Goal: Transaction & Acquisition: Purchase product/service

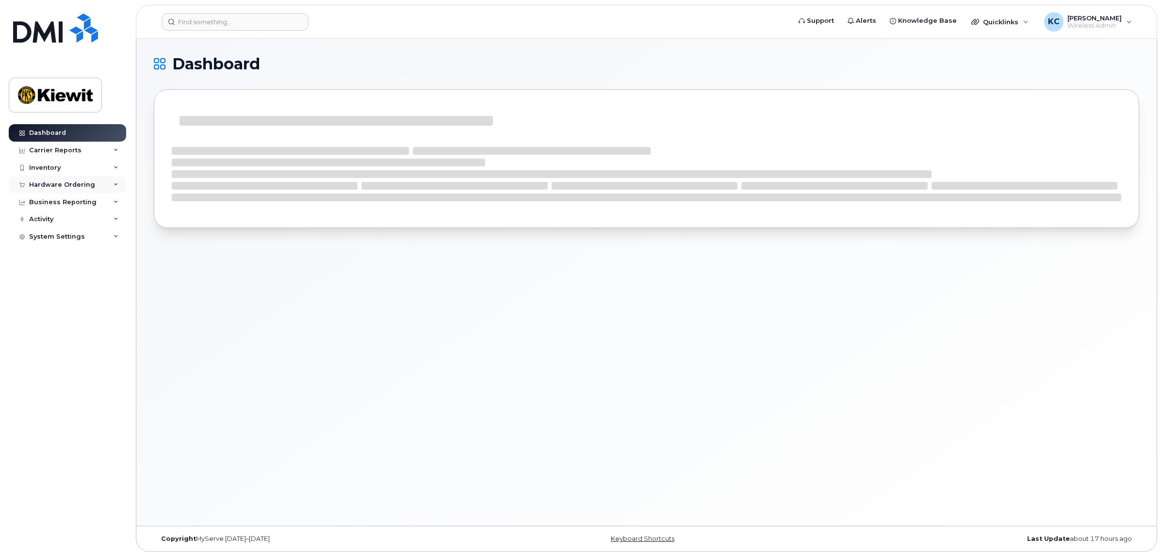
click at [64, 183] on div "Hardware Ordering" at bounding box center [62, 185] width 66 height 8
click at [48, 220] on div "Orders" at bounding box center [45, 221] width 24 height 9
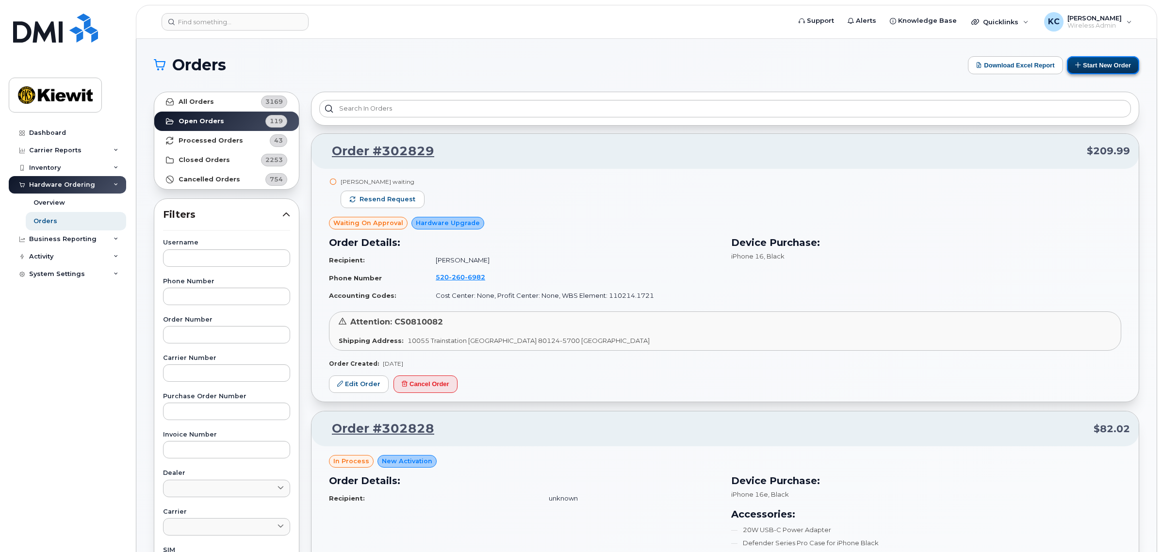
click at [1097, 60] on button "Start New Order" at bounding box center [1103, 65] width 72 height 18
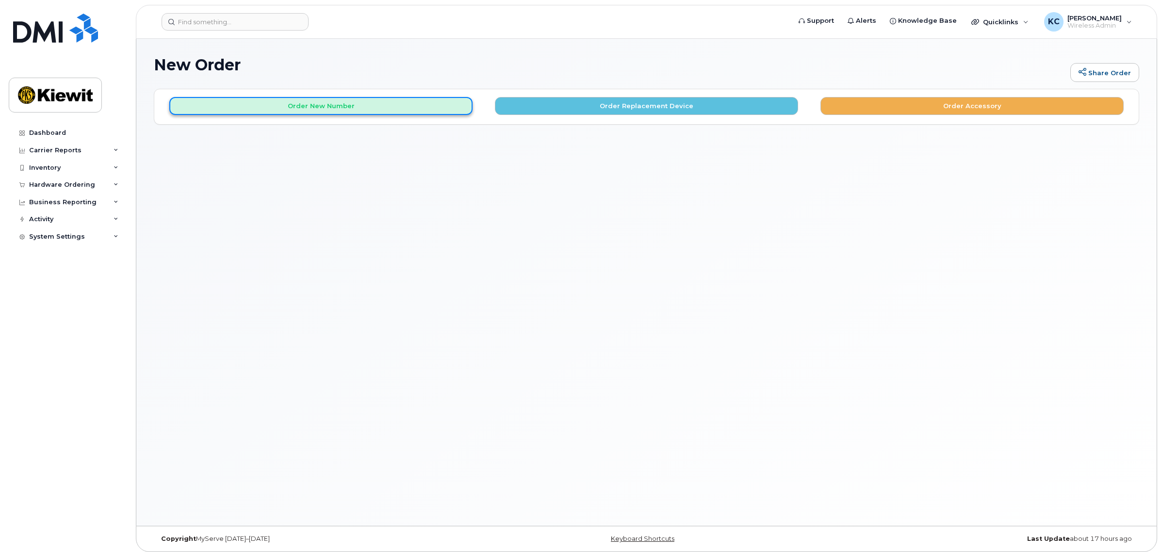
click at [401, 107] on button "Order New Number" at bounding box center [320, 106] width 303 height 18
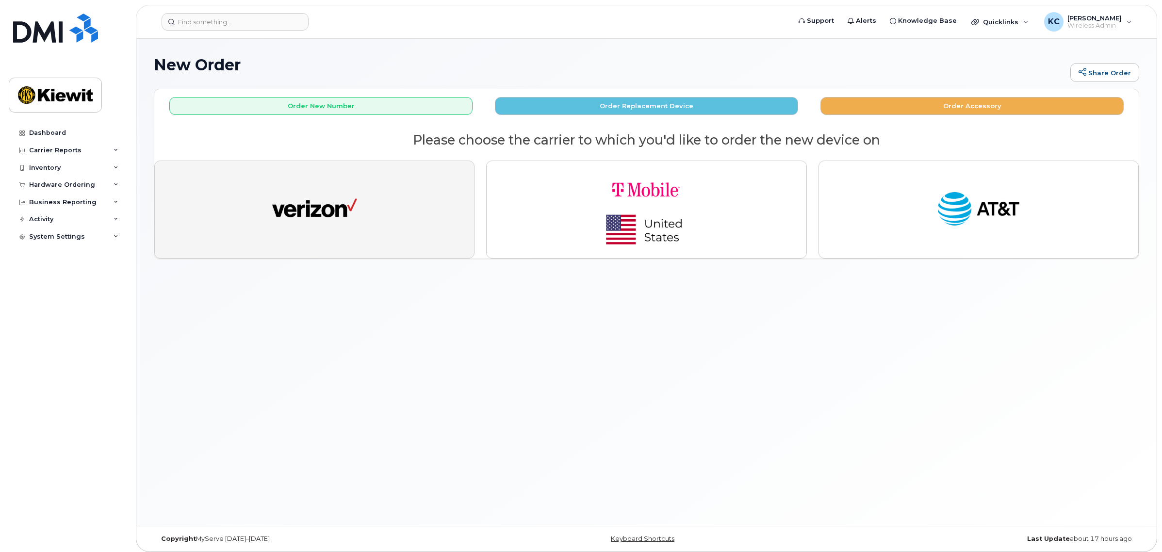
click at [343, 217] on img "button" at bounding box center [314, 210] width 85 height 44
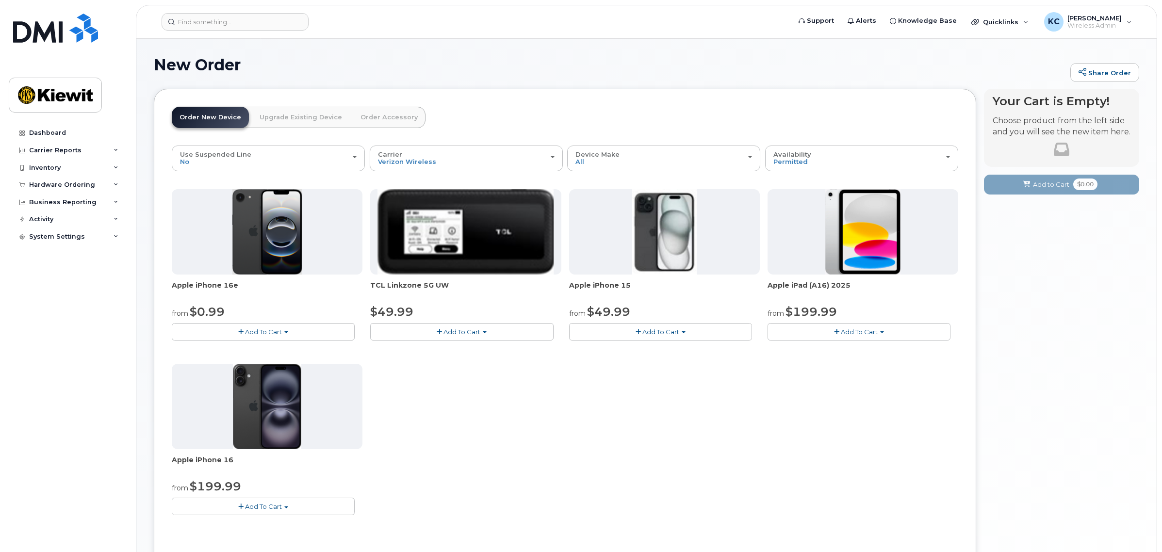
click at [281, 231] on img at bounding box center [267, 231] width 70 height 85
click at [273, 330] on span "Add To Cart" at bounding box center [263, 332] width 37 height 8
click at [242, 350] on link "$0.99 - 2 Year Activation (128GB)" at bounding box center [236, 350] width 125 height 12
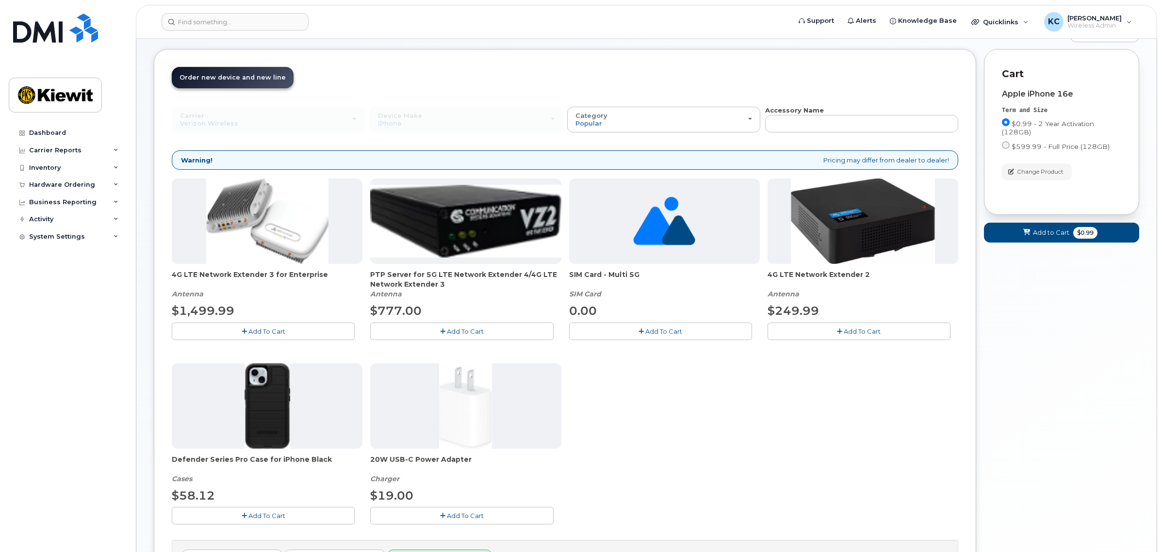
scroll to position [61, 0]
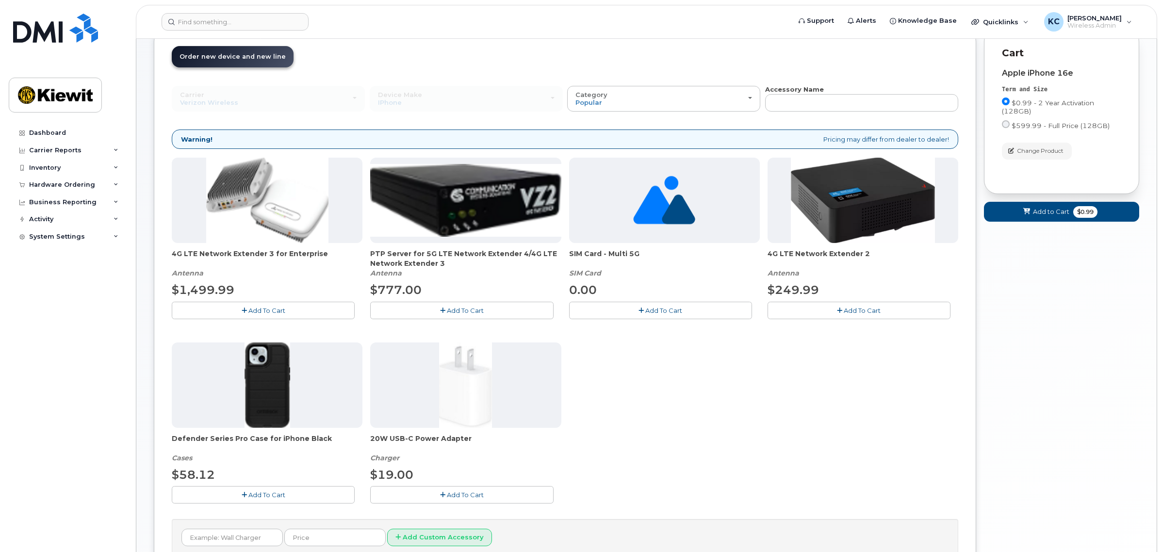
click at [260, 494] on span "Add To Cart" at bounding box center [266, 495] width 37 height 8
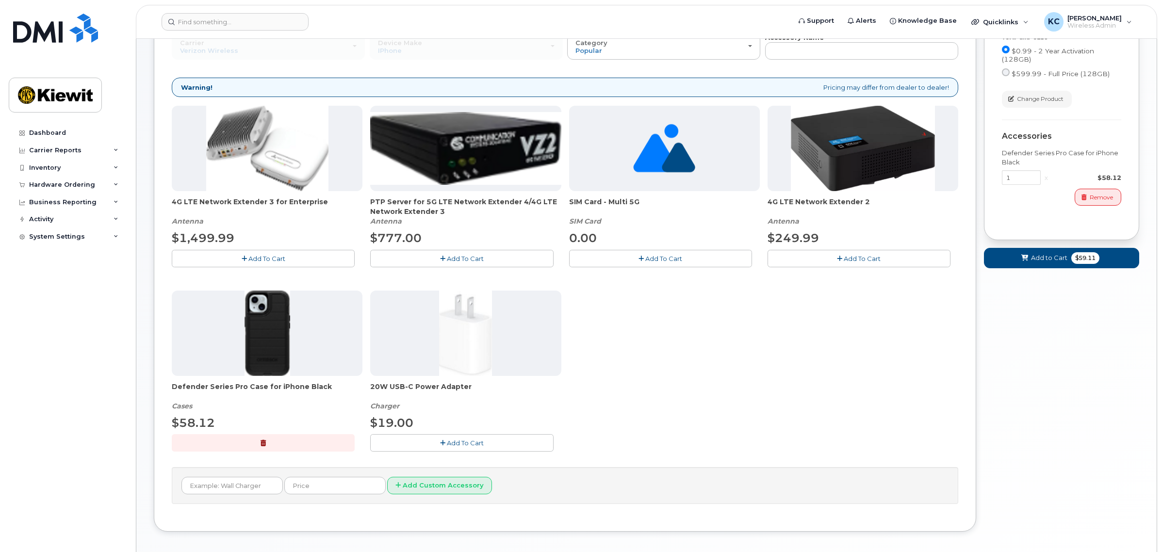
scroll to position [0, 0]
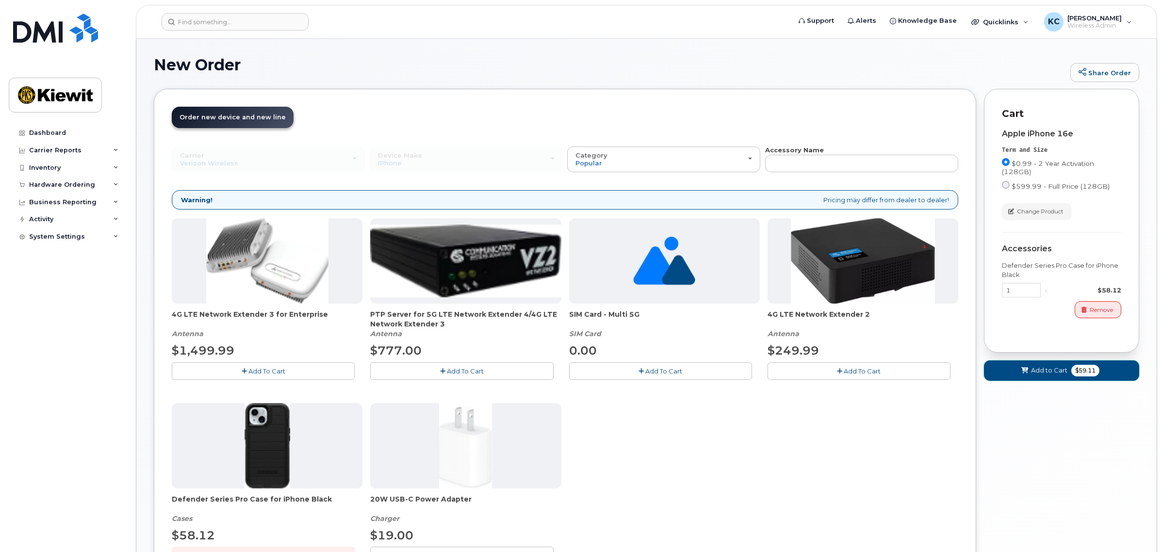
click at [1037, 370] on span "Add to Cart" at bounding box center [1049, 370] width 36 height 9
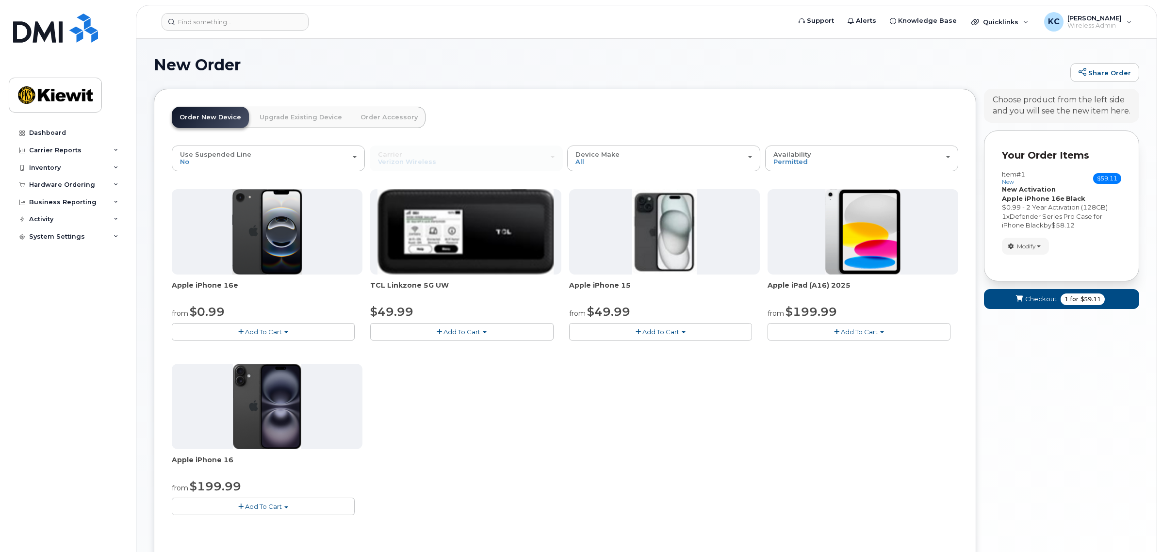
click at [369, 119] on link "Order Accessory" at bounding box center [389, 117] width 73 height 21
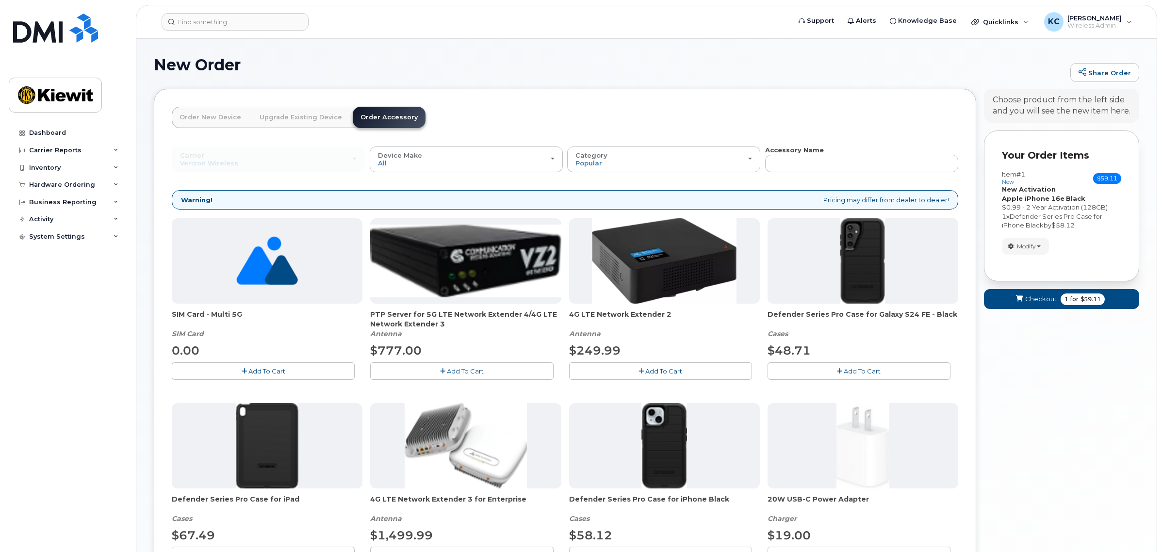
drag, startPoint x: 1104, startPoint y: 371, endPoint x: 1075, endPoint y: 343, distance: 39.8
click at [1104, 370] on div "Your Cart is Empty! Choose product from the left side and you will see the new …" at bounding box center [1061, 374] width 155 height 570
click at [1038, 299] on span "Checkout" at bounding box center [1041, 298] width 32 height 9
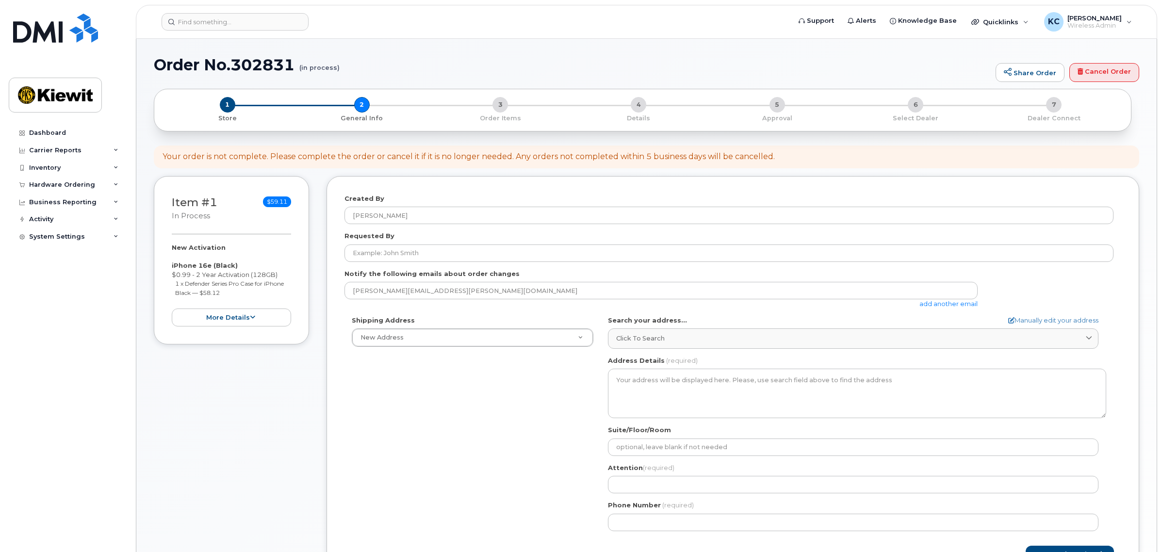
select select
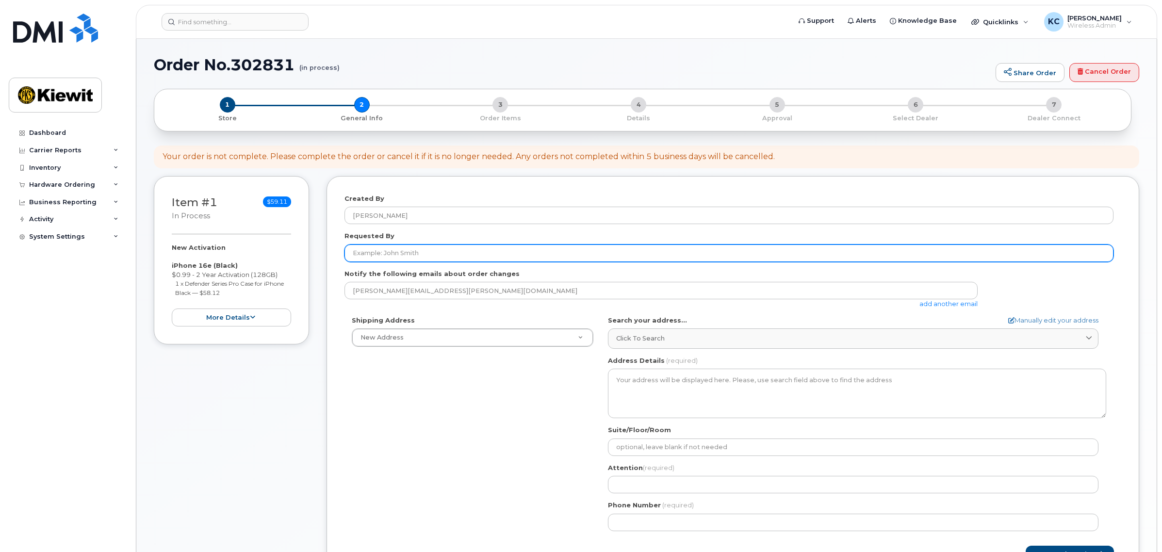
click at [421, 255] on input "Requested By" at bounding box center [728, 253] width 769 height 17
click at [421, 254] on input "[PERSON_NAME]" at bounding box center [728, 253] width 769 height 17
type input "Mauricio Perez"
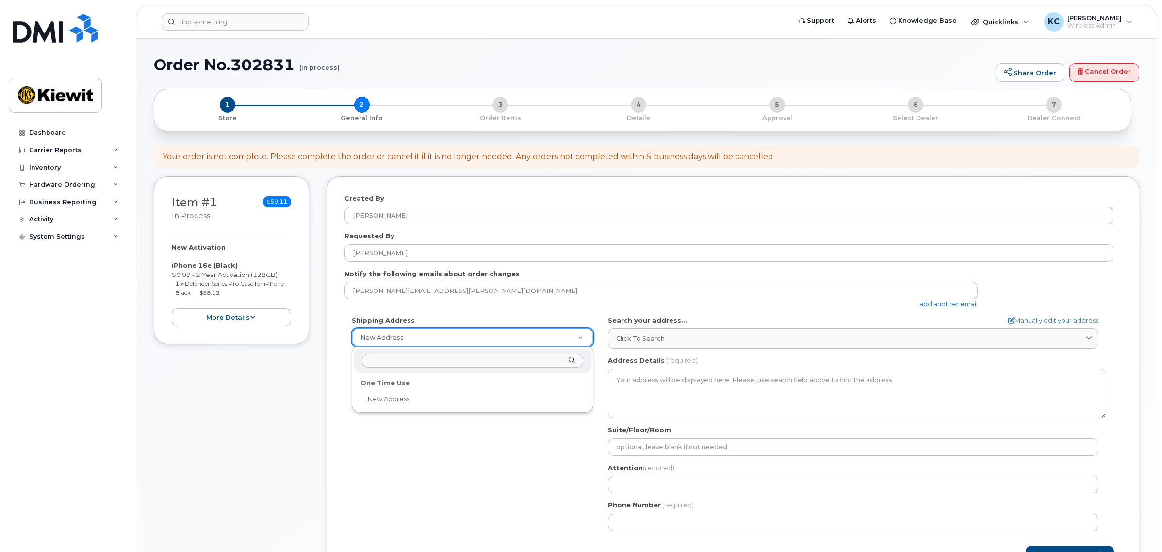
click at [404, 380] on div "One Time Use" at bounding box center [472, 383] width 231 height 15
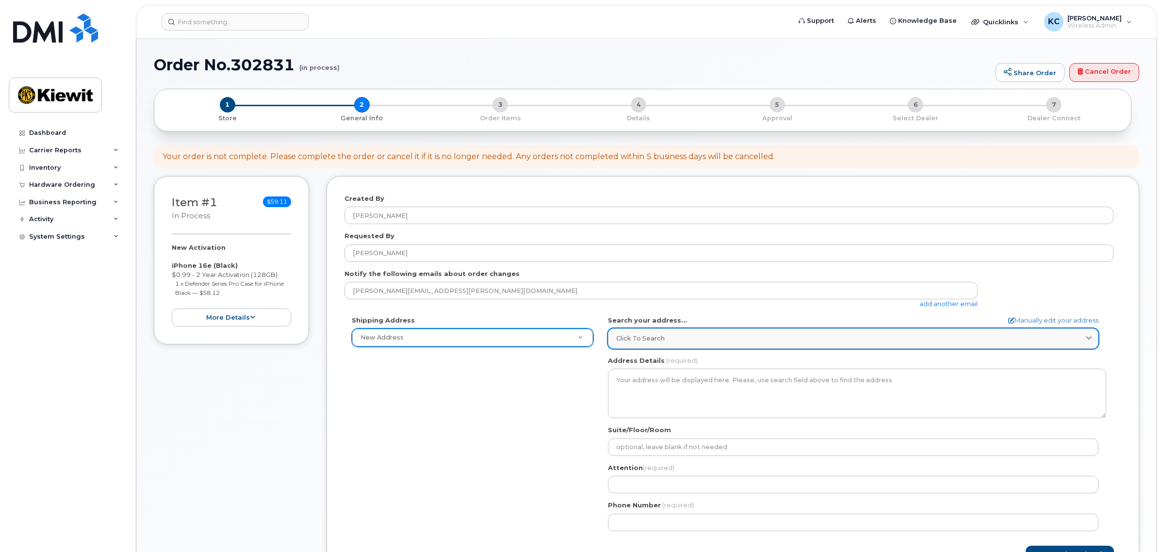
click at [673, 336] on div "Click to search" at bounding box center [853, 338] width 474 height 9
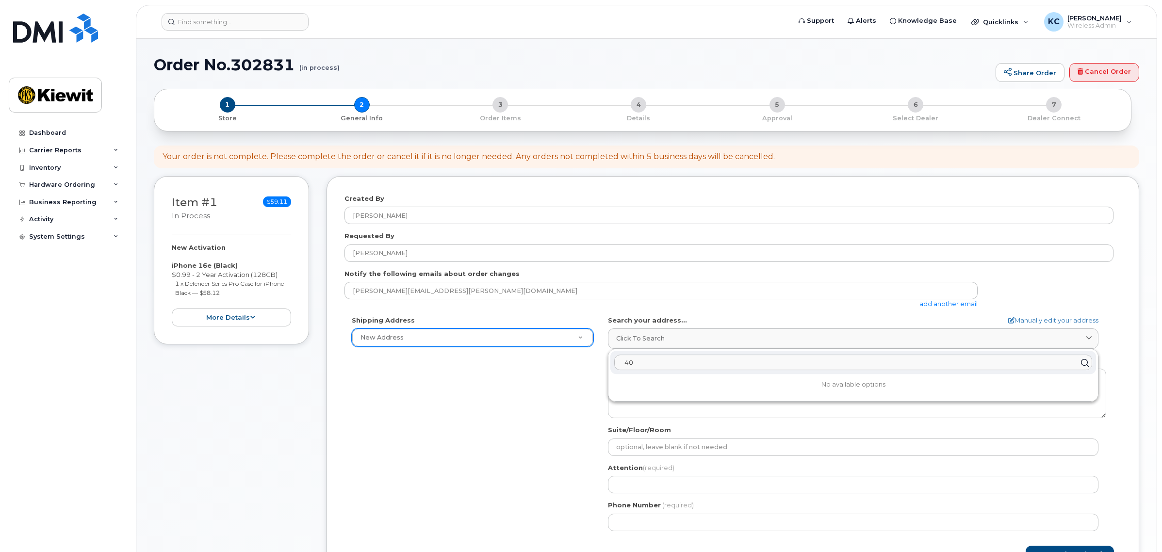
type input "4"
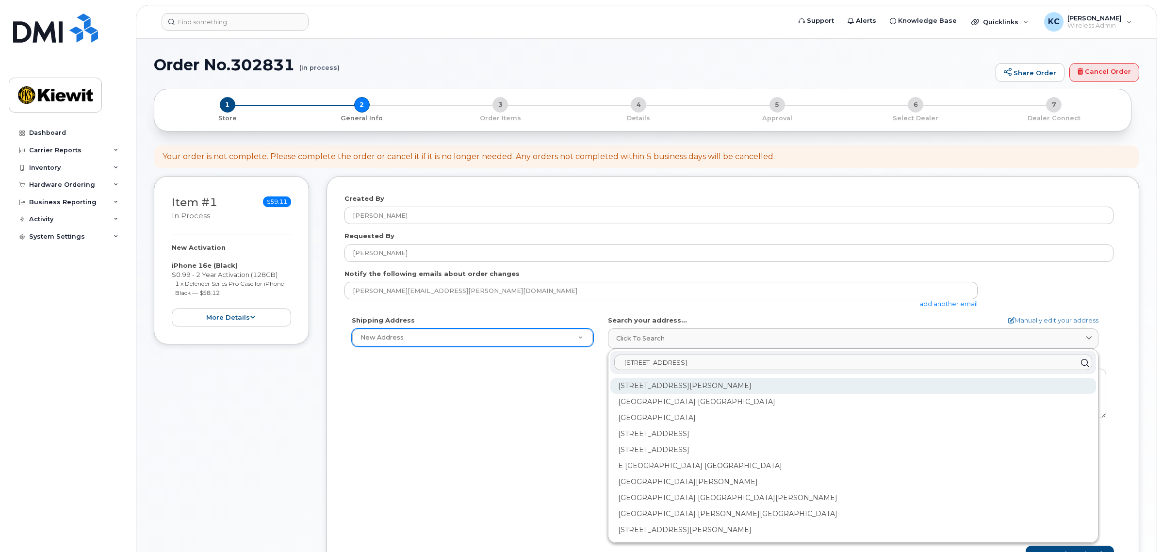
type input "4650 Business Center Dr."
click at [653, 392] on div "4650 Business Center Dr Fairfield CA 94534-6890" at bounding box center [853, 386] width 486 height 16
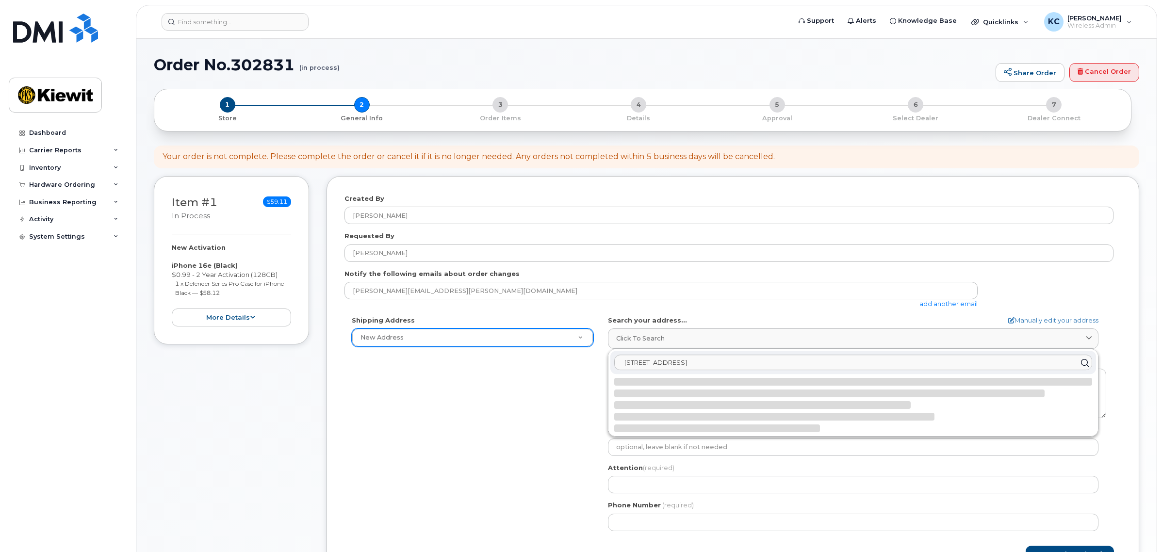
select select
type textarea "4650 Business Center Dr FAIRFIELD CA 94534-6890 UNITED STATES"
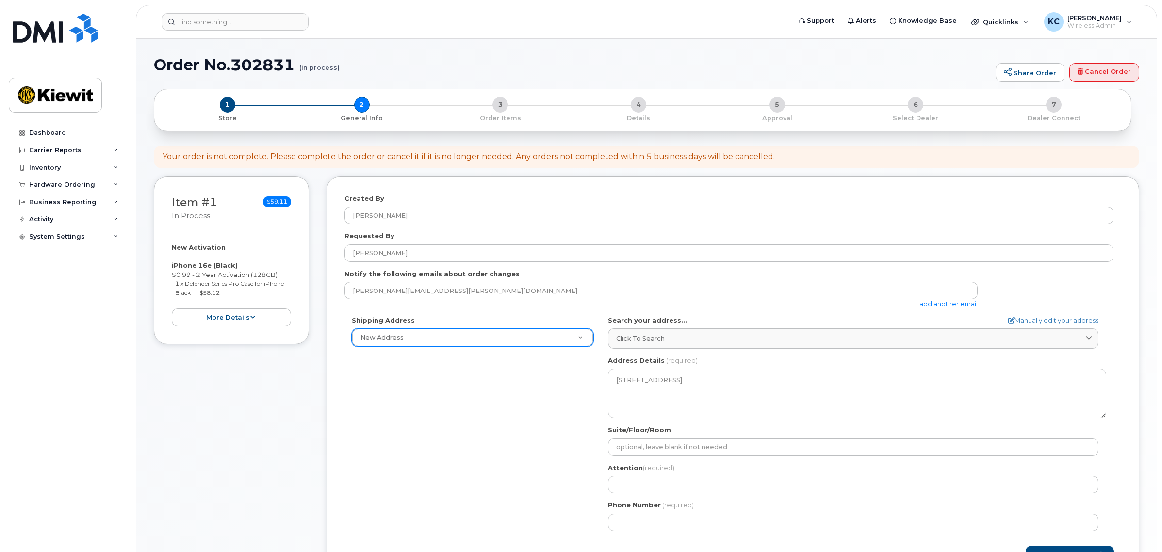
click at [501, 424] on div "Shipping Address New Address New Address CA Fairfield Search your address... Ma…" at bounding box center [728, 427] width 769 height 223
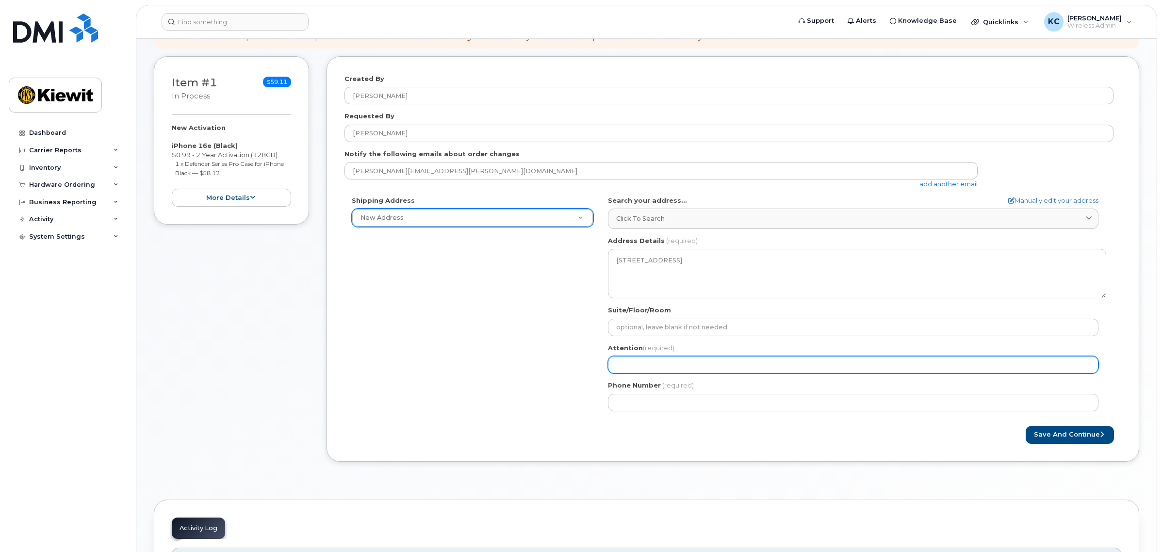
scroll to position [121, 0]
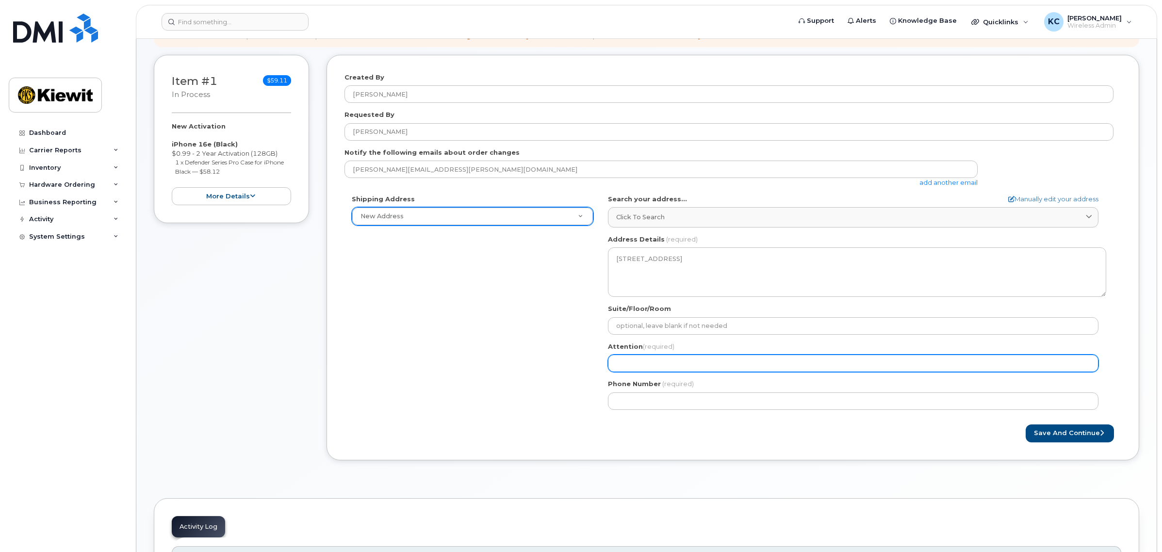
click at [656, 362] on input "Attention (required)" at bounding box center [853, 363] width 490 height 17
select select
type input "K"
select select
type input "Ka"
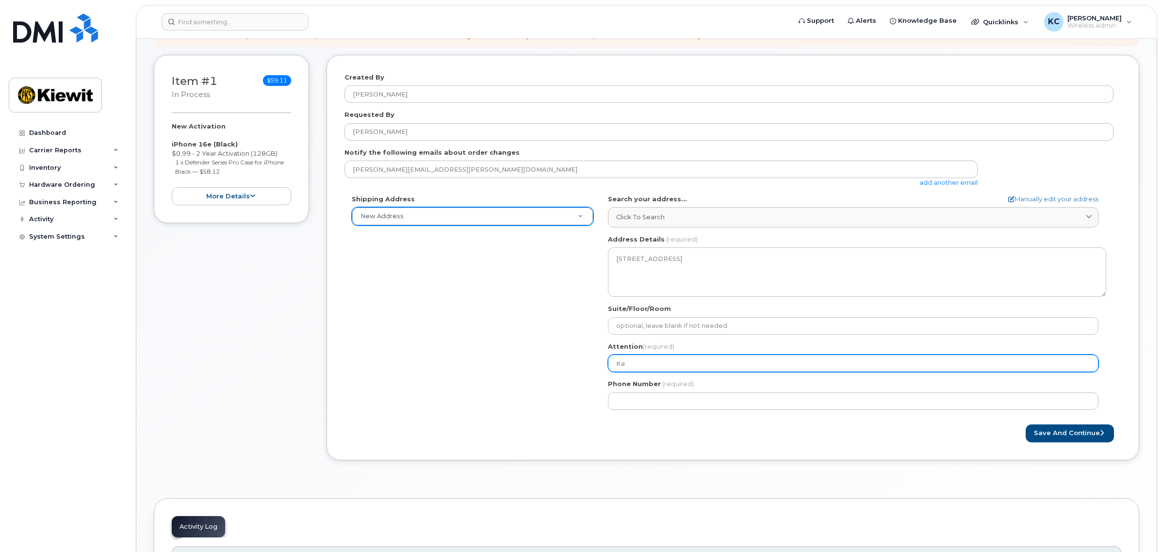
select select
type input "Kat"
select select
type input "Katy"
select select
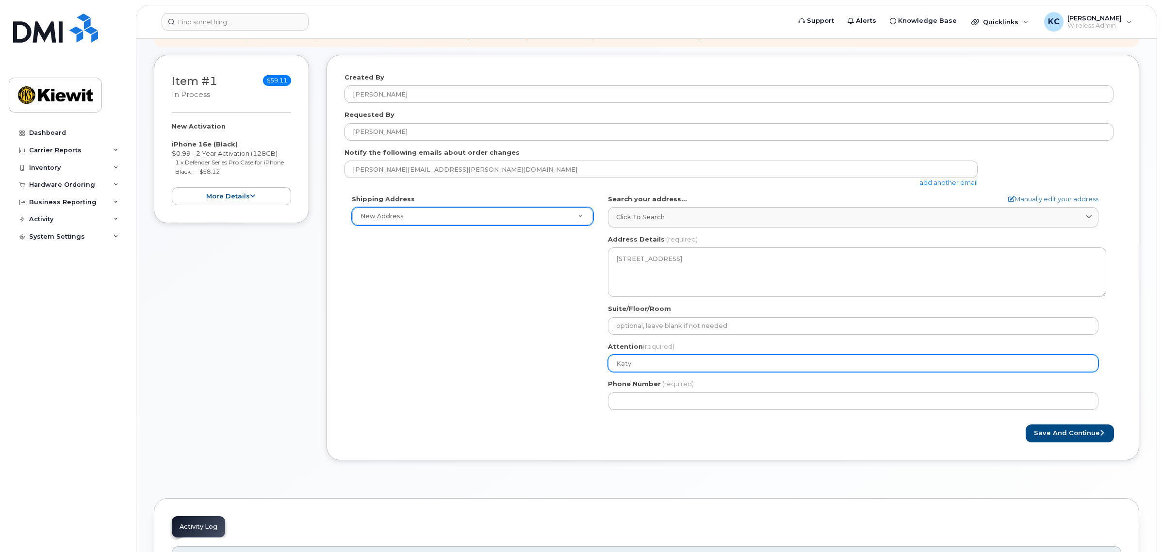
type input "Katy C"
select select
type input "Katy Ch"
select select
type input "Katy Cha"
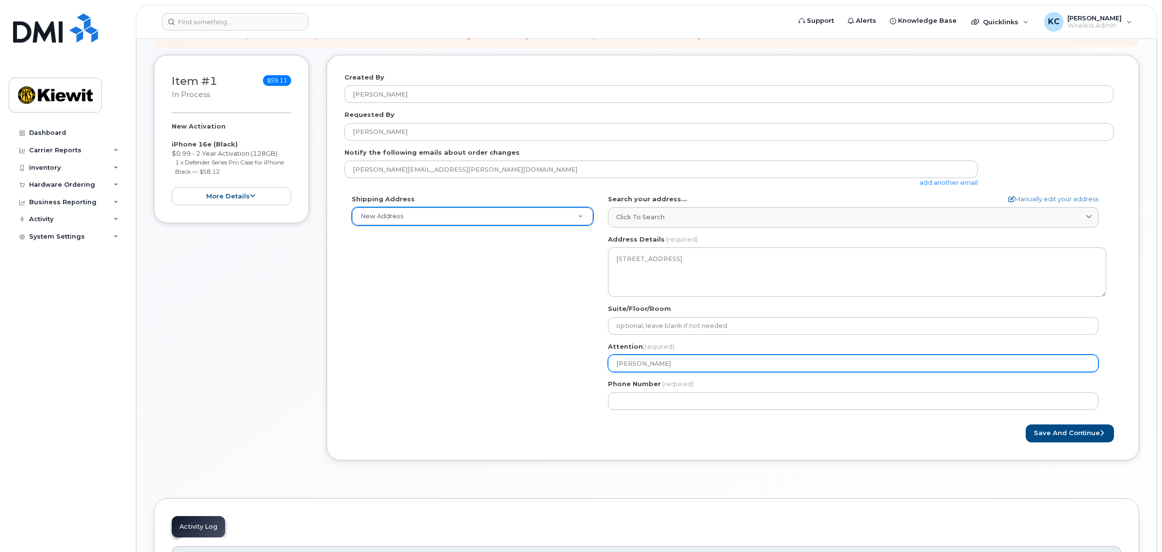
select select
type input "Katy Chan"
select select
type input "Katy Chan-"
select select
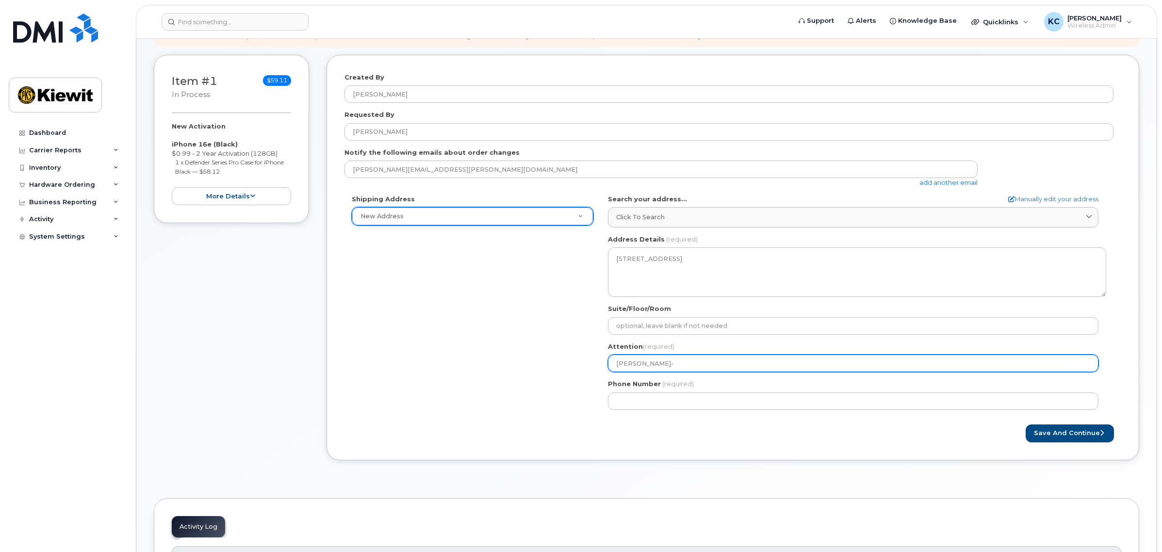
type input "Katy Chan-V"
select select
type input "Katy Chan-Vi"
select select
type input "Katy Chan-Vie"
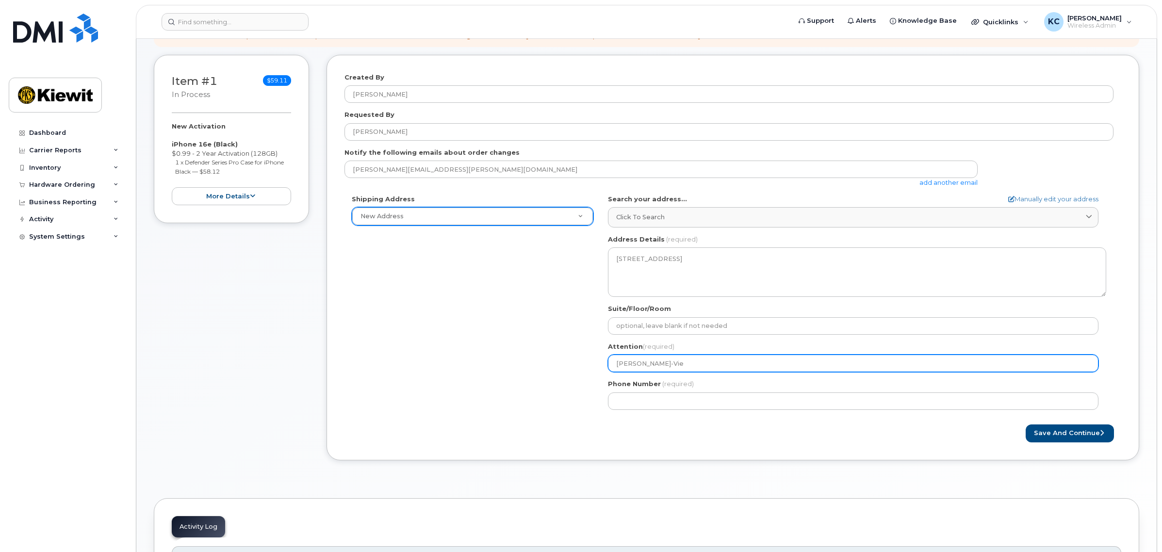
select select
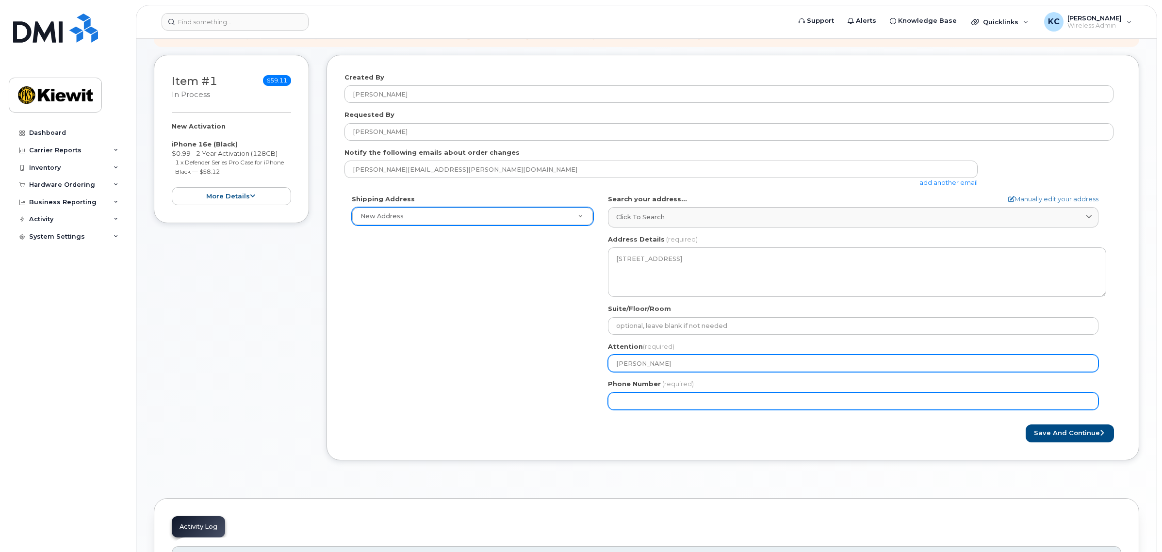
type input "[PERSON_NAME]"
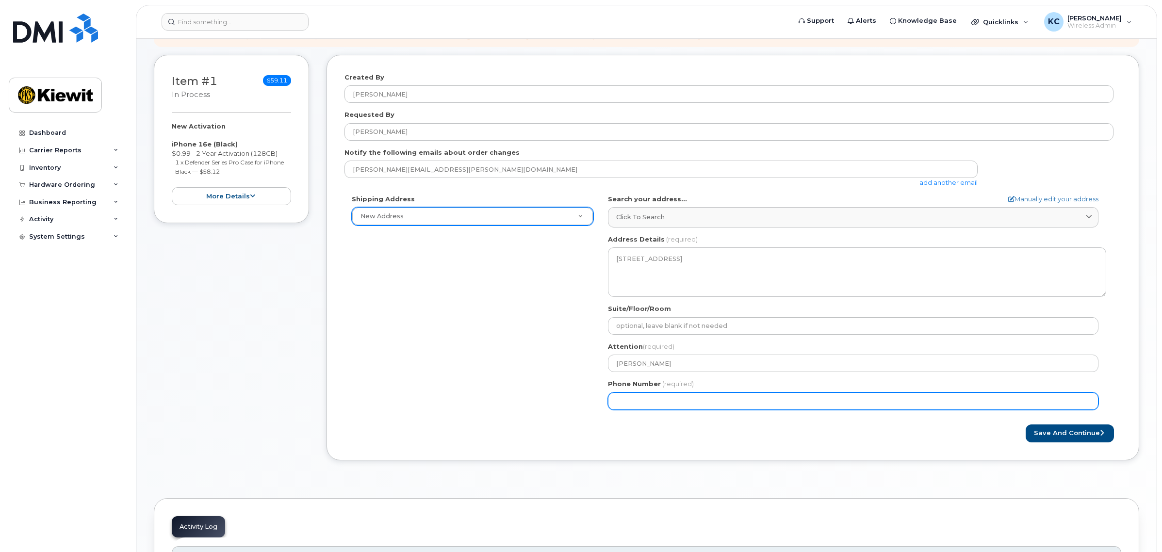
click at [666, 403] on input "Phone Number" at bounding box center [853, 400] width 490 height 17
type input "9"
type input "707704997"
select select
type input "7077049979"
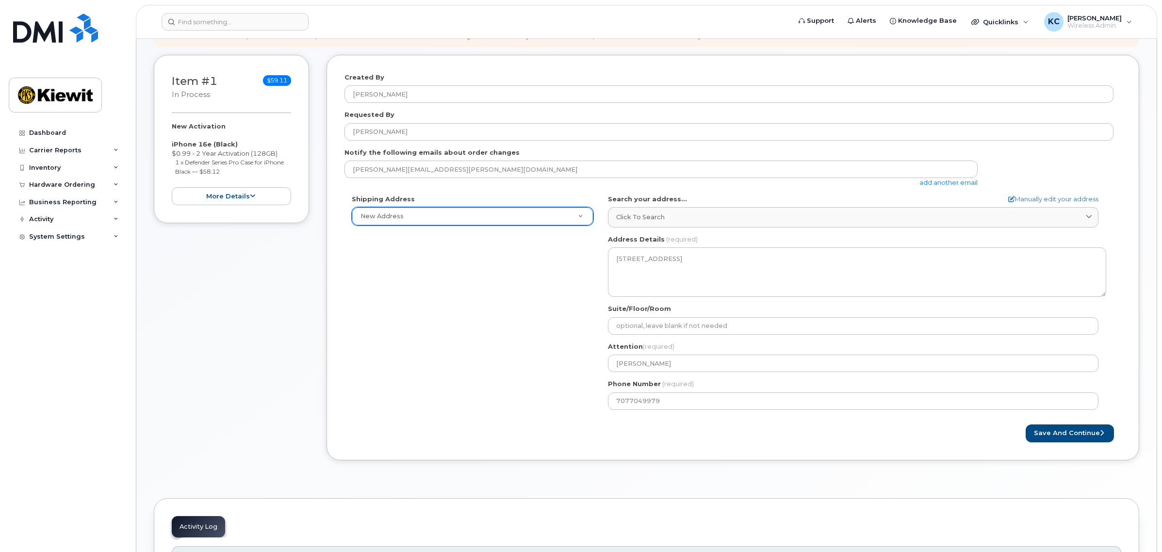
click at [901, 432] on div "Save and Continue" at bounding box center [927, 434] width 389 height 18
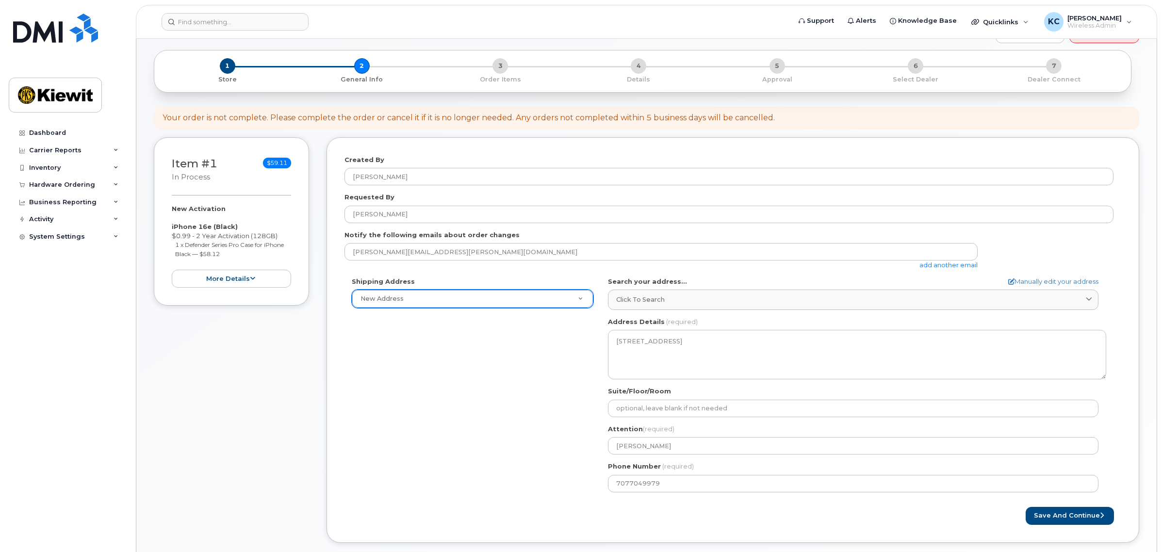
scroll to position [61, 0]
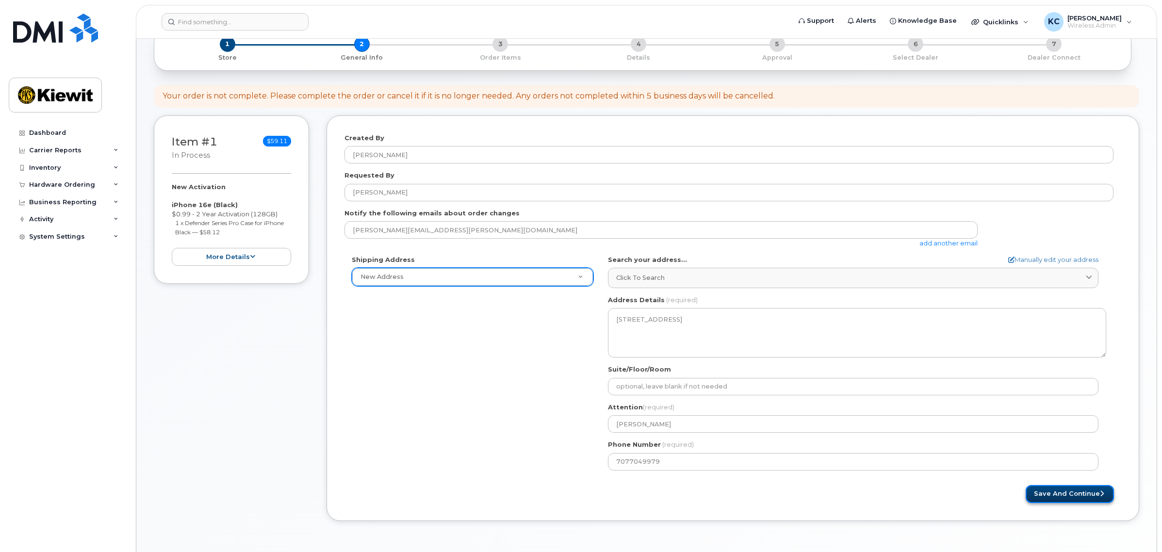
click at [1064, 493] on button "Save and Continue" at bounding box center [1070, 494] width 88 height 18
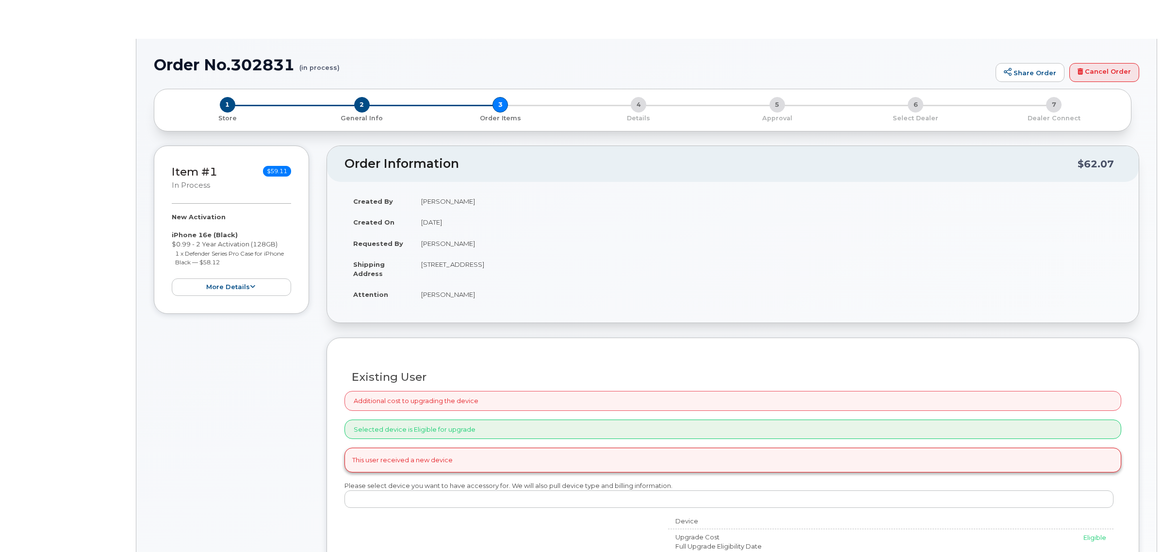
radio input "true"
select select
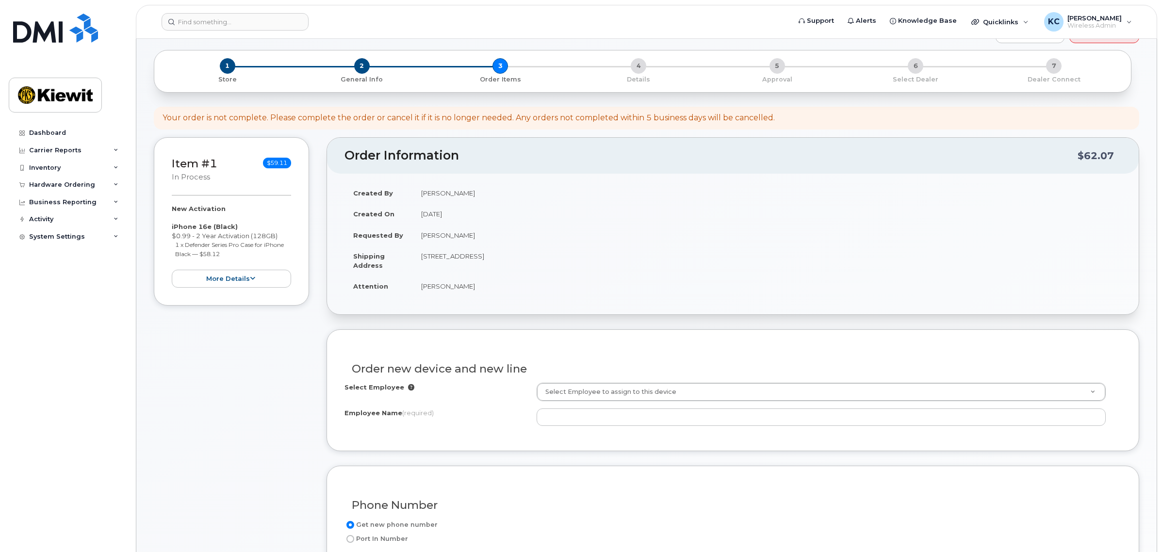
scroll to position [61, 0]
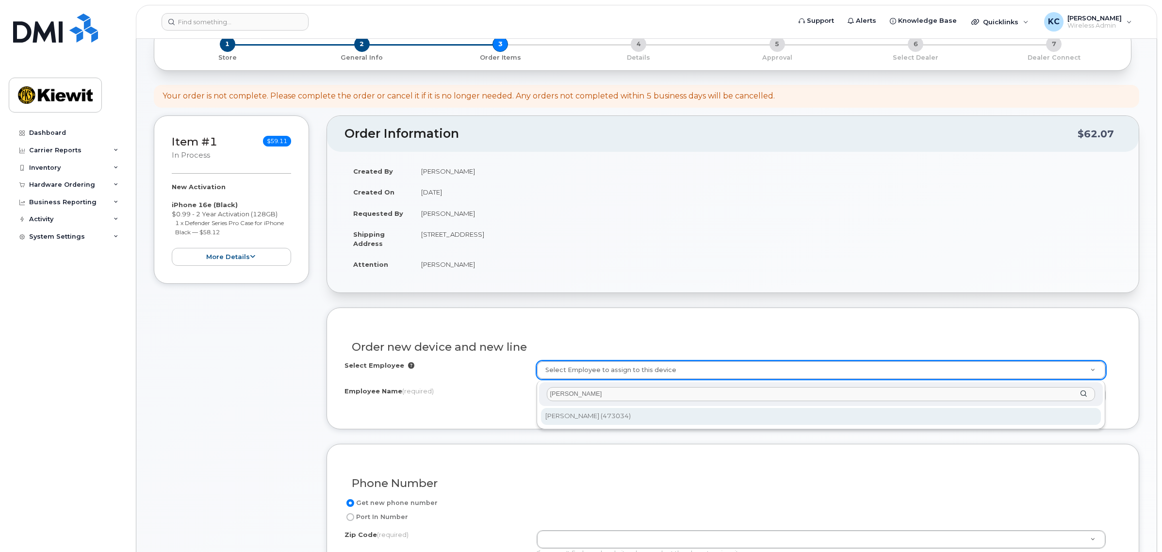
type input "Mauricio Arriola"
type input "2300041"
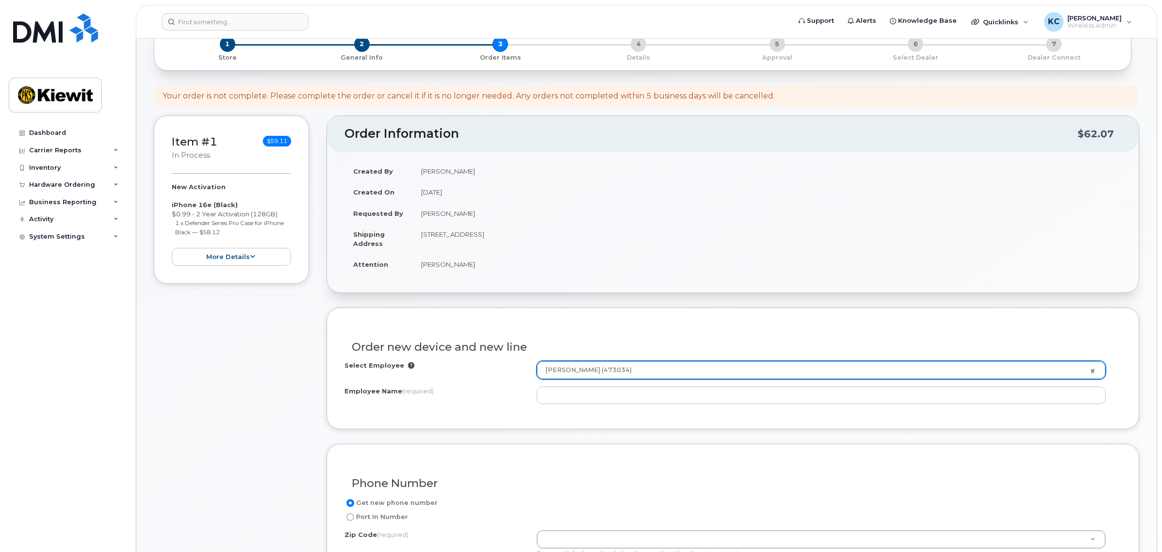
type input "Mauricio Arriola Perez"
type input "4033 Suisun Parkway"
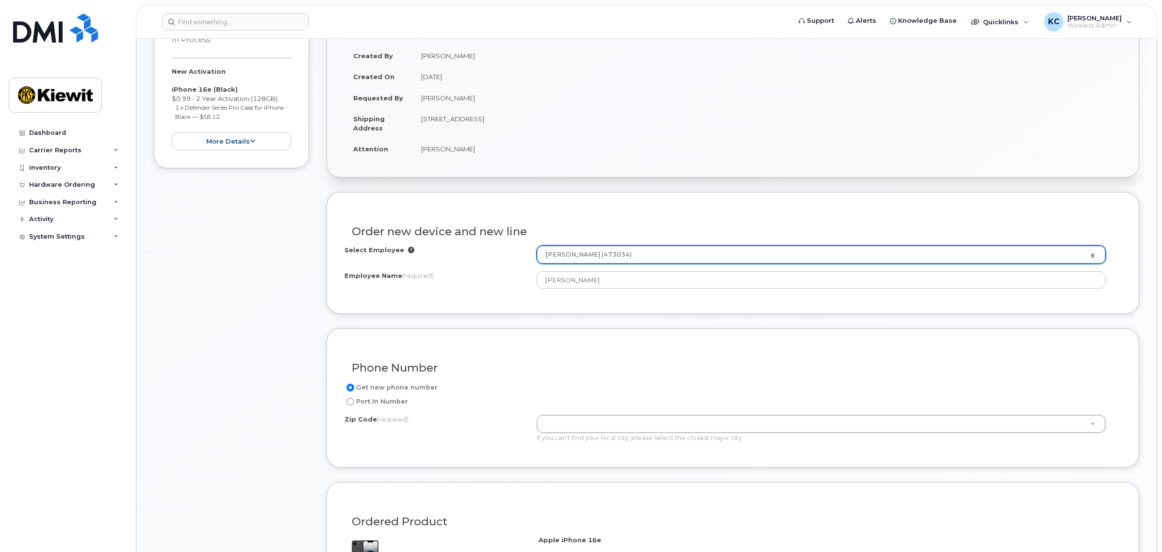
scroll to position [182, 0]
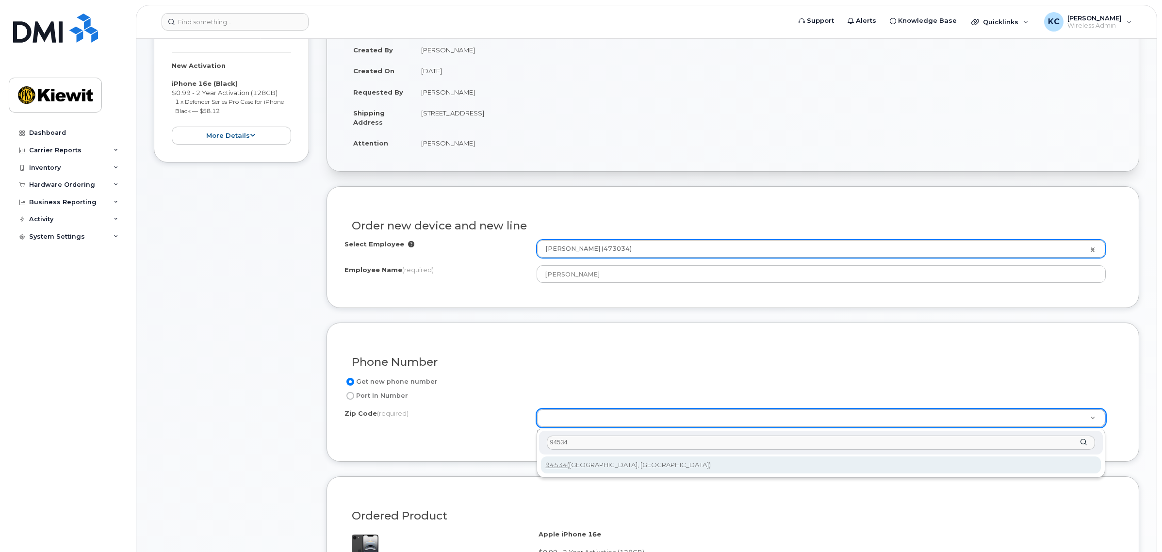
type input "94534"
type input "94534 (Fairfield, CA)"
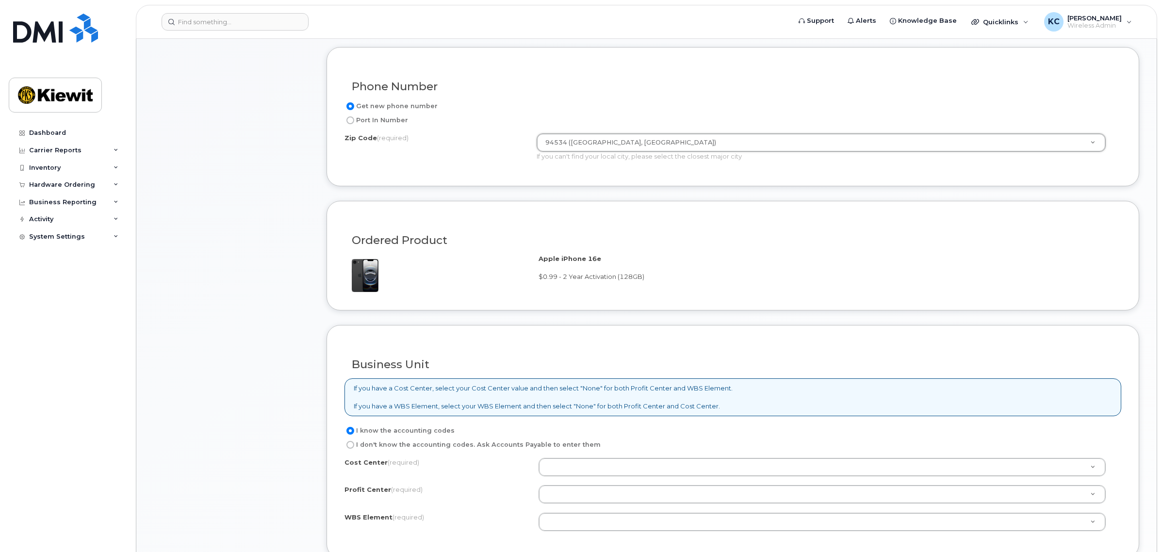
scroll to position [485, 0]
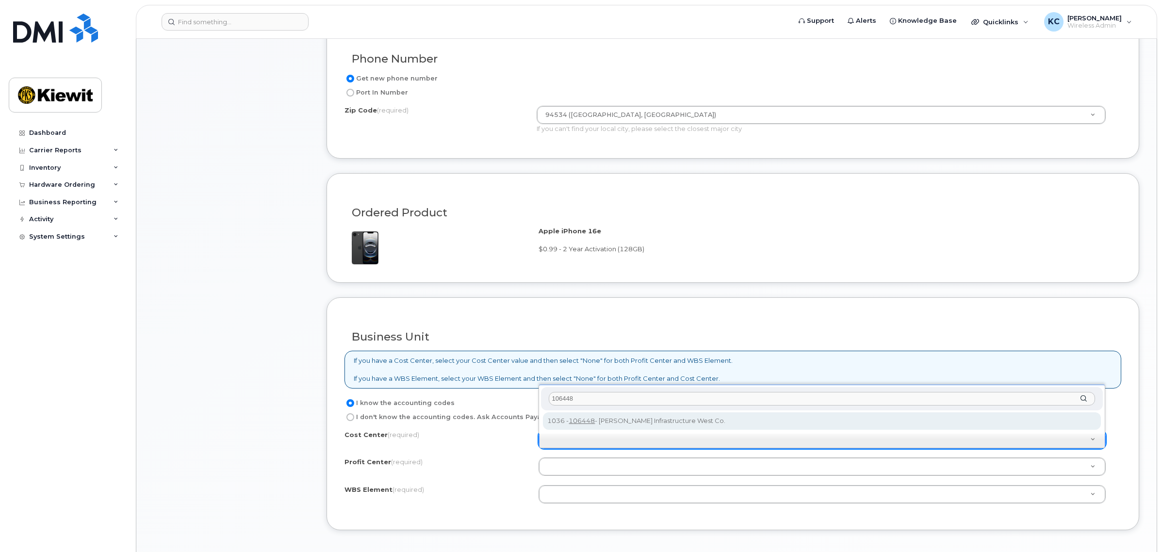
type input "106448"
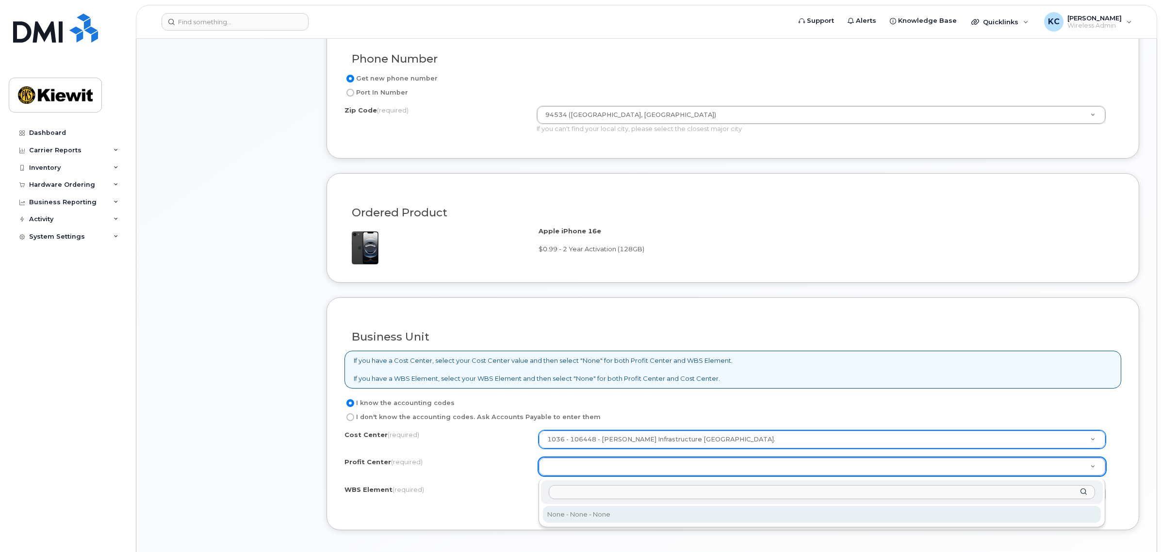
select select "None"
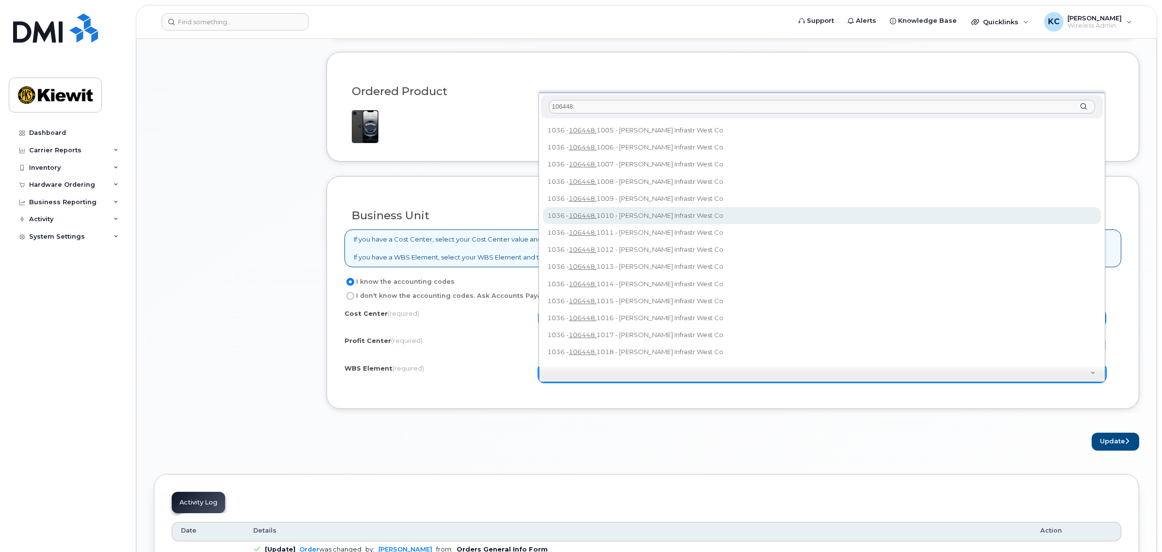
scroll to position [82, 0]
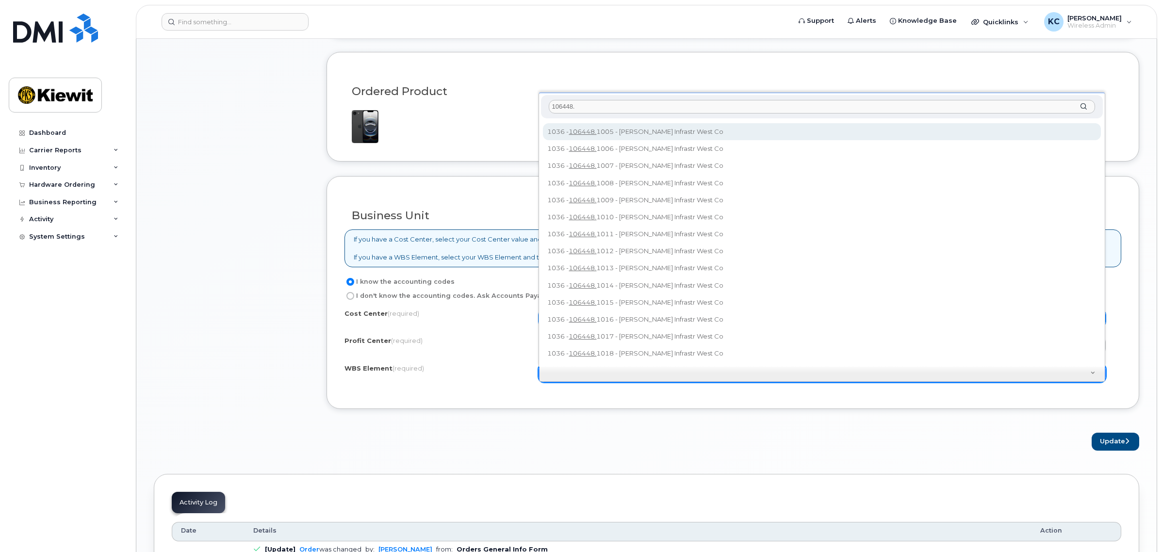
click at [595, 105] on input "106448." at bounding box center [822, 107] width 546 height 14
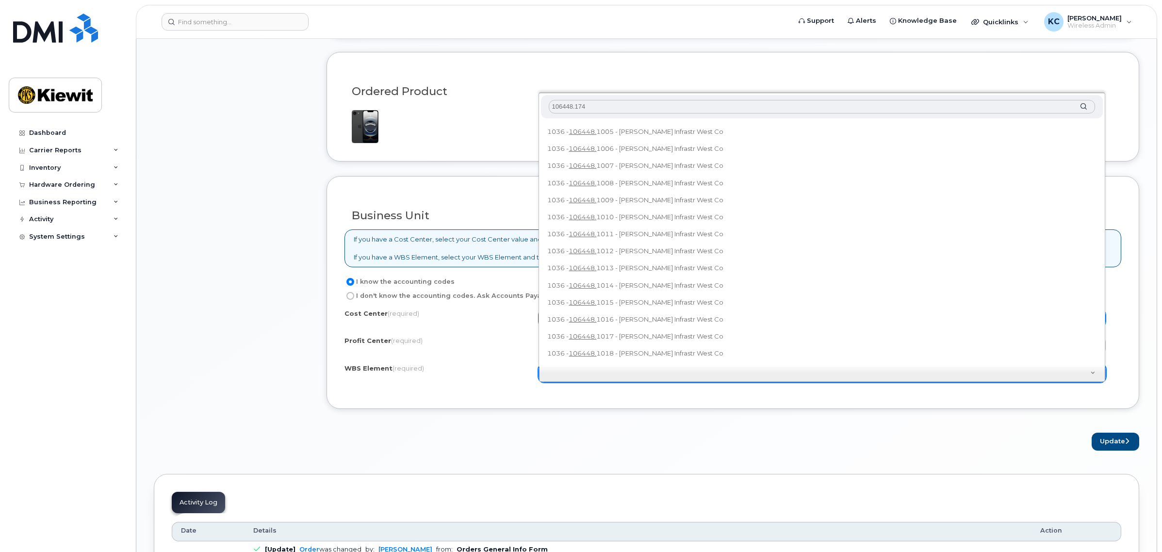
scroll to position [0, 0]
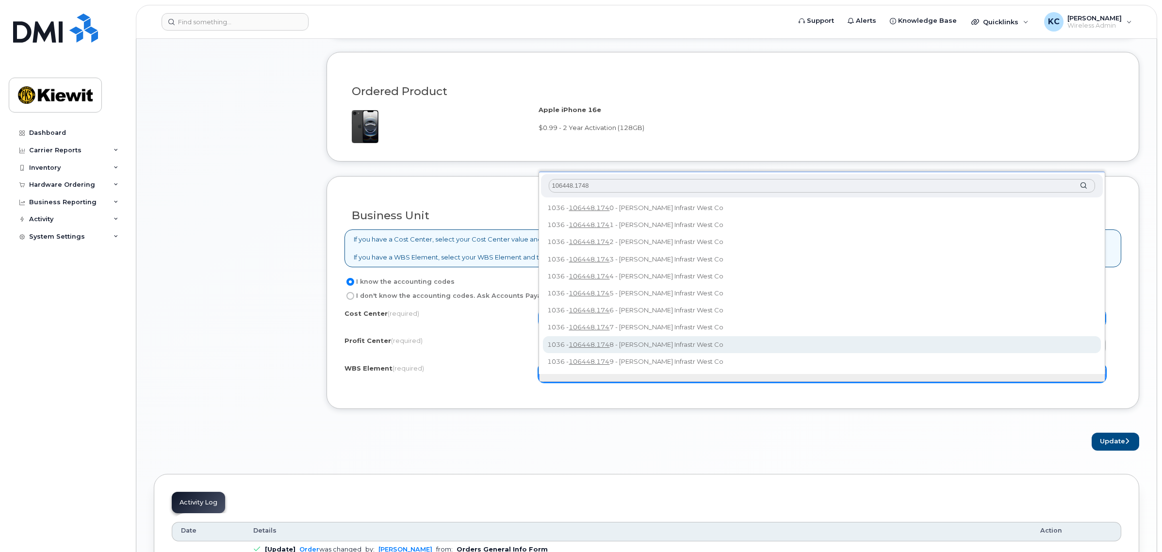
type input "106448.1748"
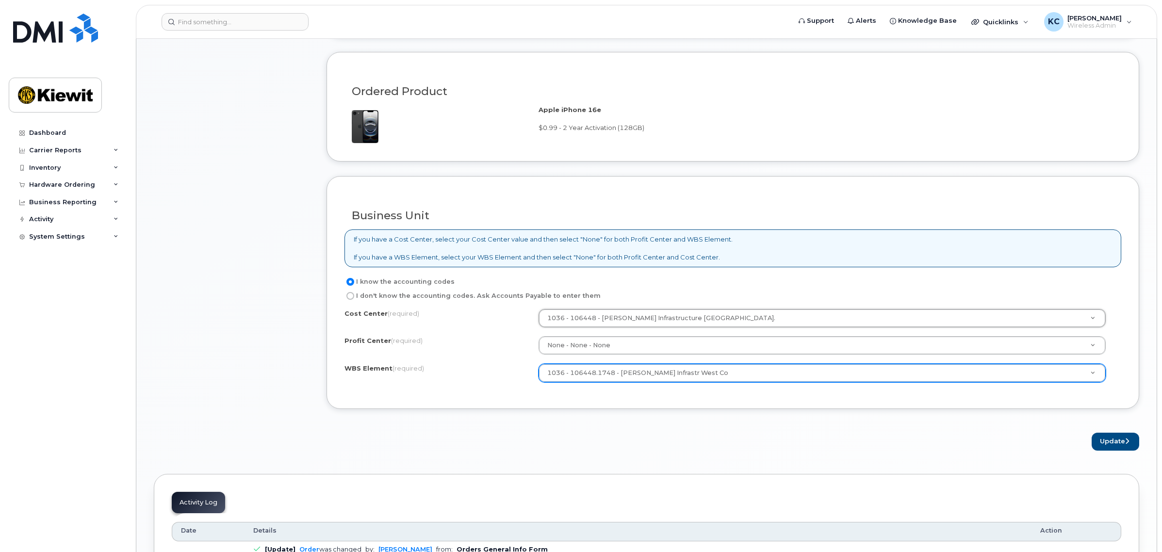
click at [930, 401] on div "Business Unit If you have a Cost Center, select your Cost Center value and then…" at bounding box center [733, 292] width 813 height 233
click at [1113, 445] on button "Update" at bounding box center [1116, 442] width 48 height 18
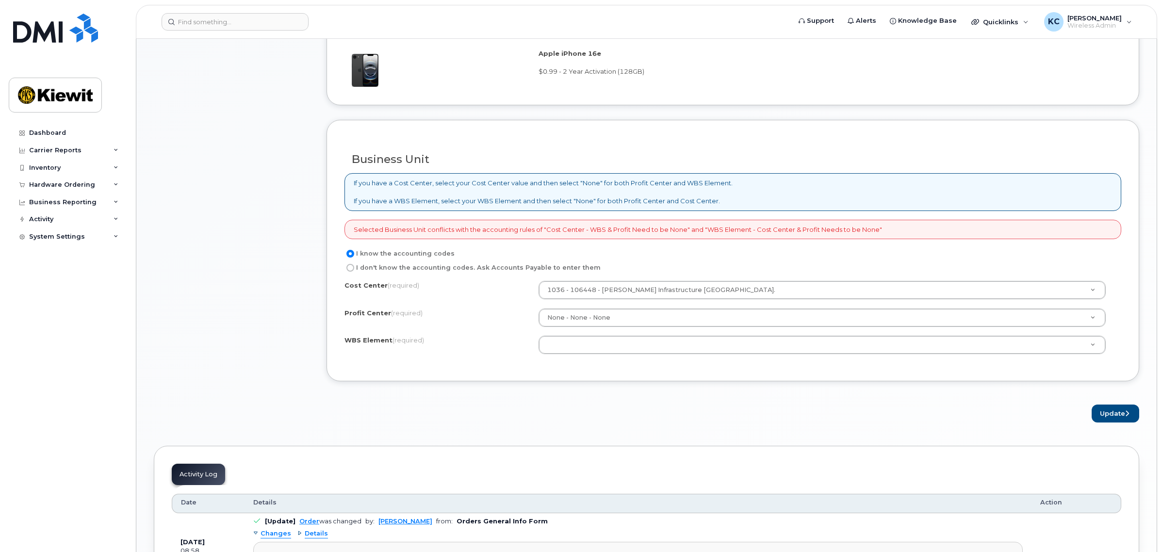
scroll to position [667, 0]
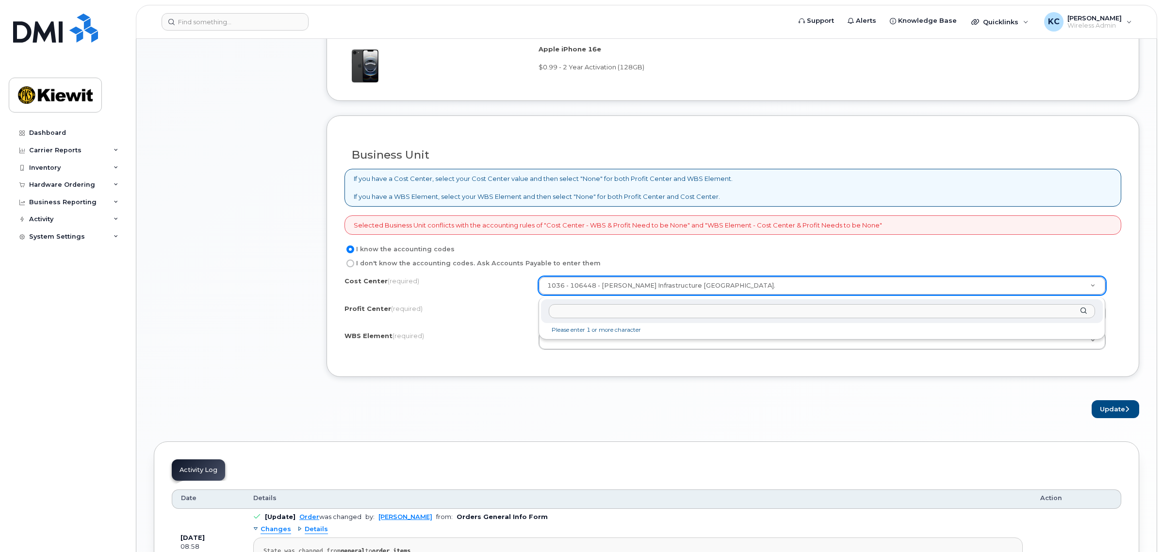
click at [582, 310] on input "text" at bounding box center [822, 311] width 546 height 14
type input "None"
click at [618, 331] on li "Please enter 1 or more character" at bounding box center [822, 330] width 558 height 10
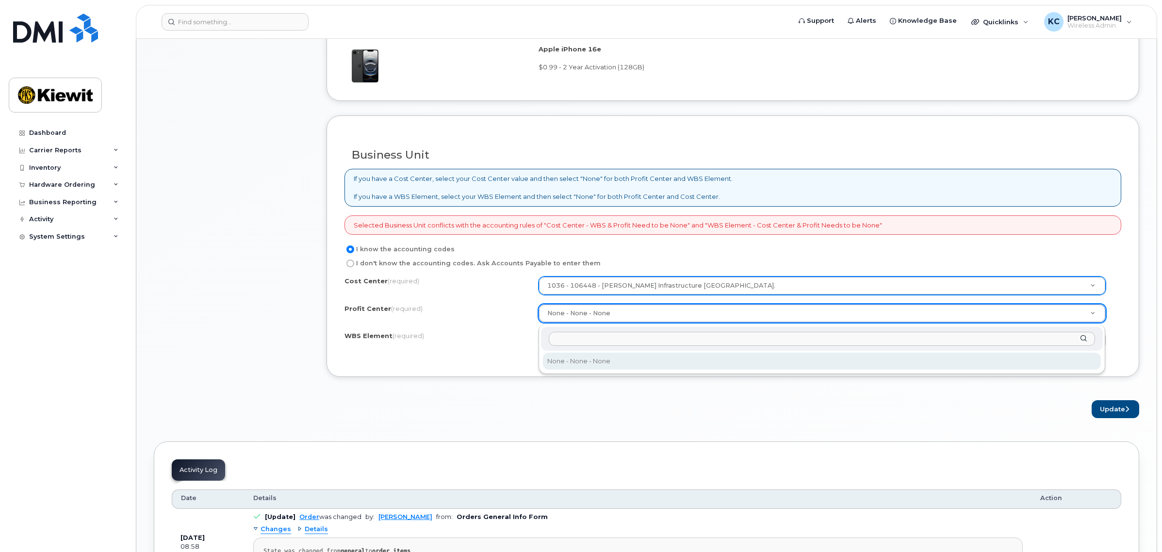
click at [575, 341] on input "text" at bounding box center [822, 339] width 546 height 14
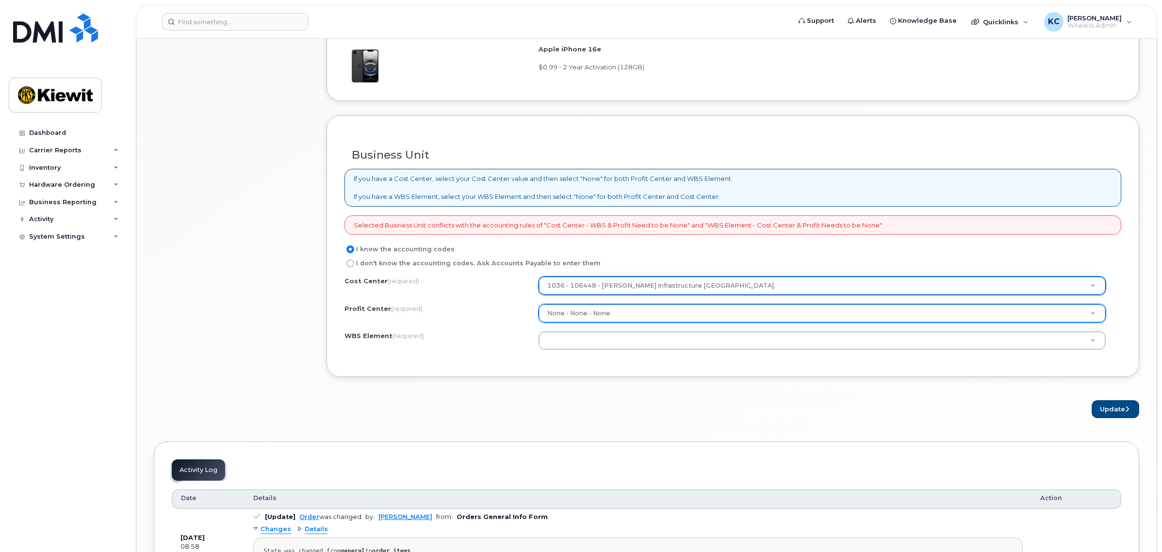
type input "n"
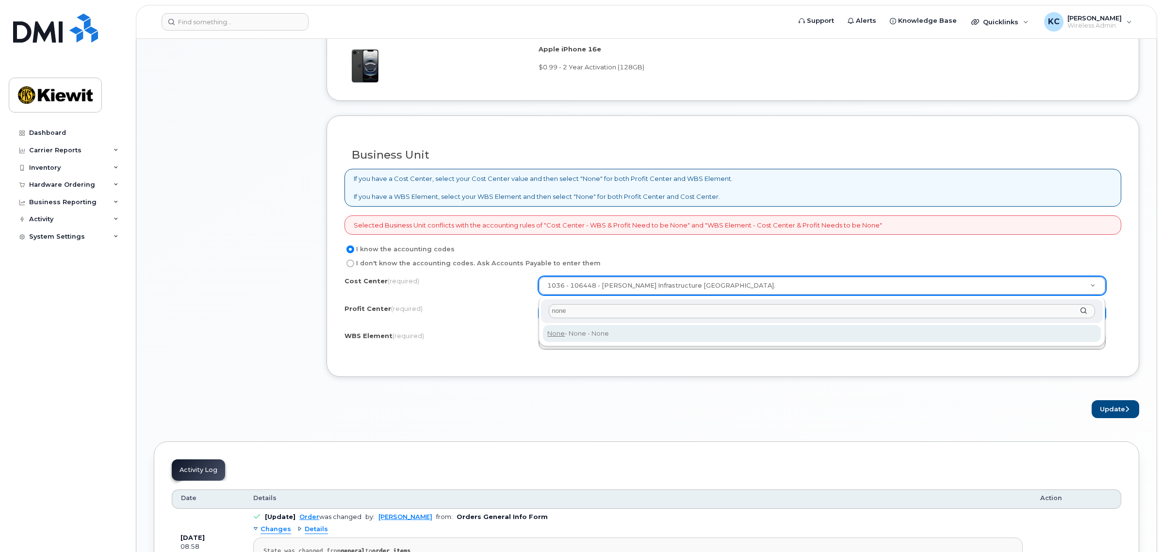
type input "none"
type input "None"
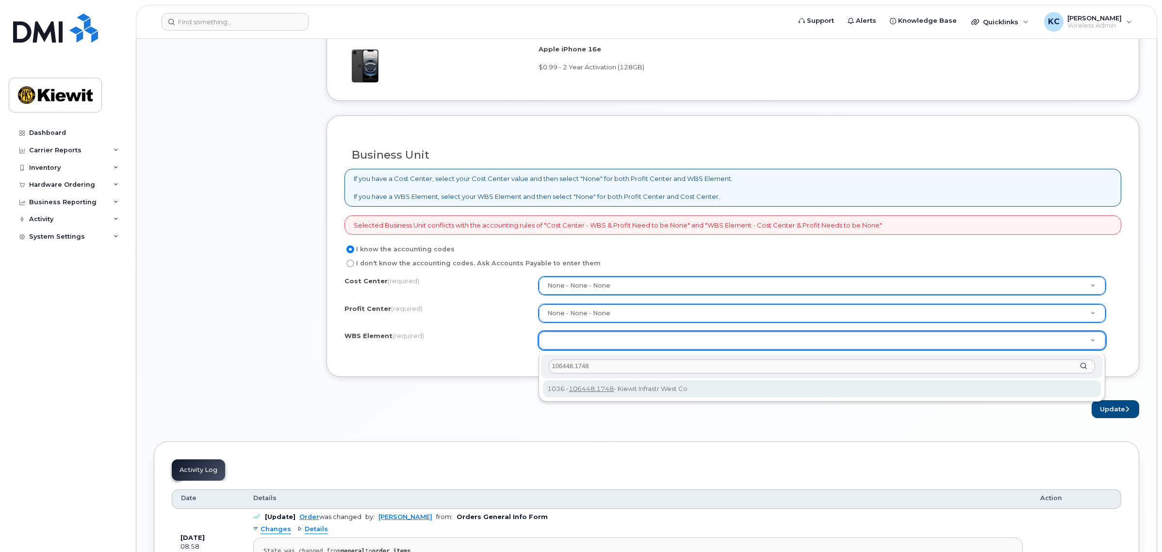
type input "106448.1748"
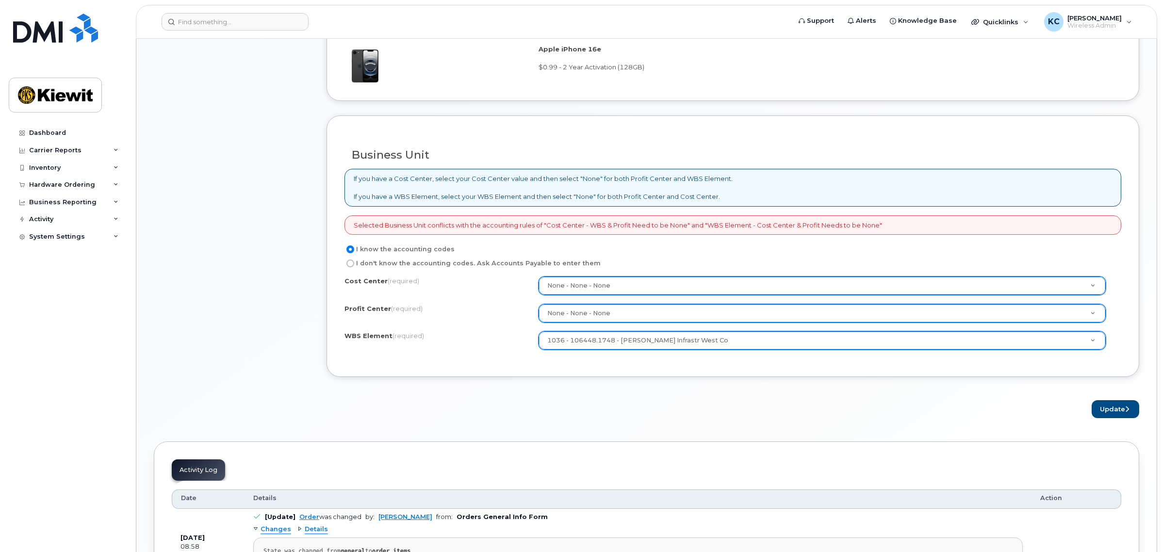
click at [642, 364] on div "Business Unit If you have a Cost Center, select your Cost Center value and then…" at bounding box center [733, 245] width 813 height 261
click at [1112, 409] on button "Update" at bounding box center [1116, 409] width 48 height 18
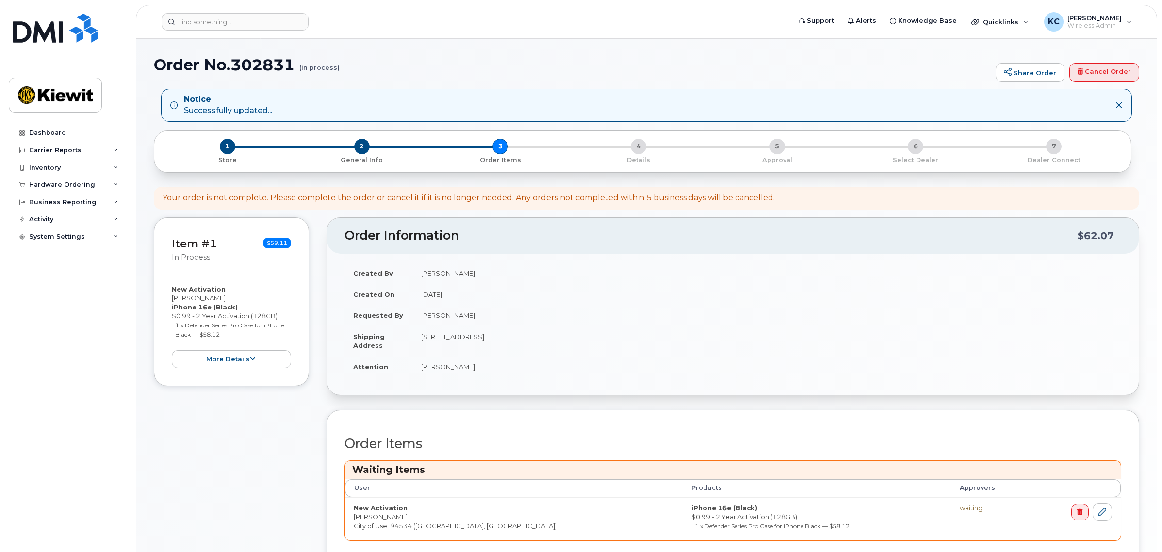
scroll to position [243, 0]
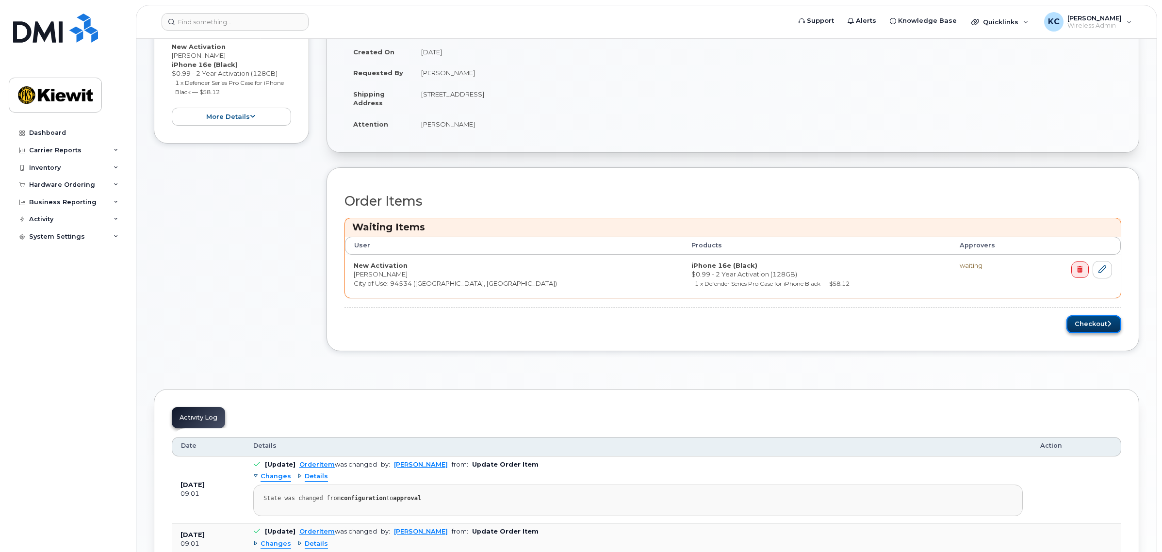
click at [1092, 327] on button "Checkout" at bounding box center [1093, 324] width 55 height 18
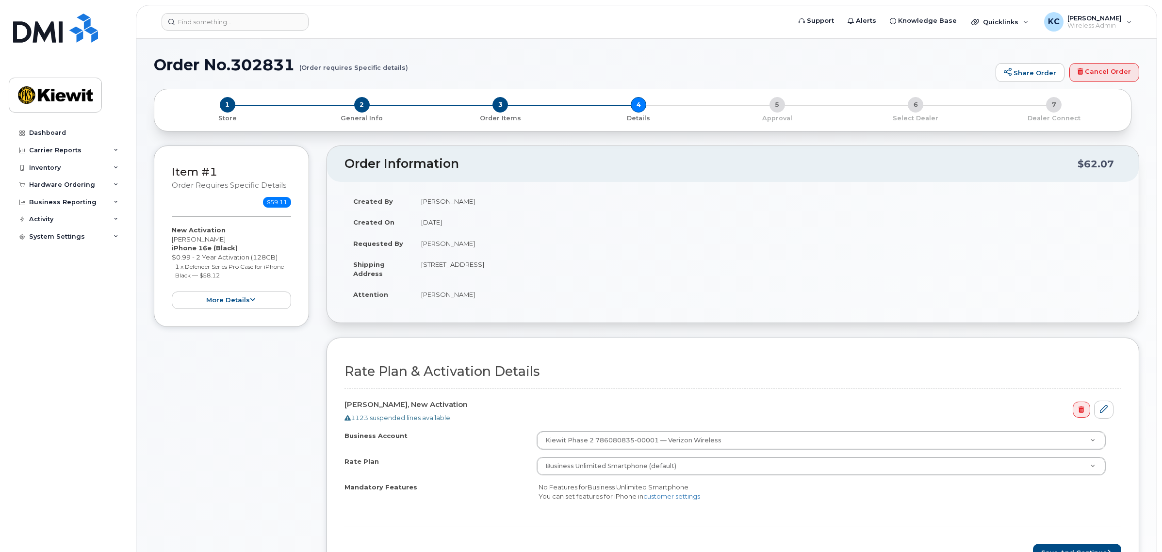
click at [225, 384] on div "Item #1 Order requires Specific details $59.11 New Activation Mauricio Arriola …" at bounding box center [231, 370] width 155 height 449
click at [1124, 20] on div "KC Katy Chan-Vien Wireless Admin" at bounding box center [1087, 21] width 101 height 19
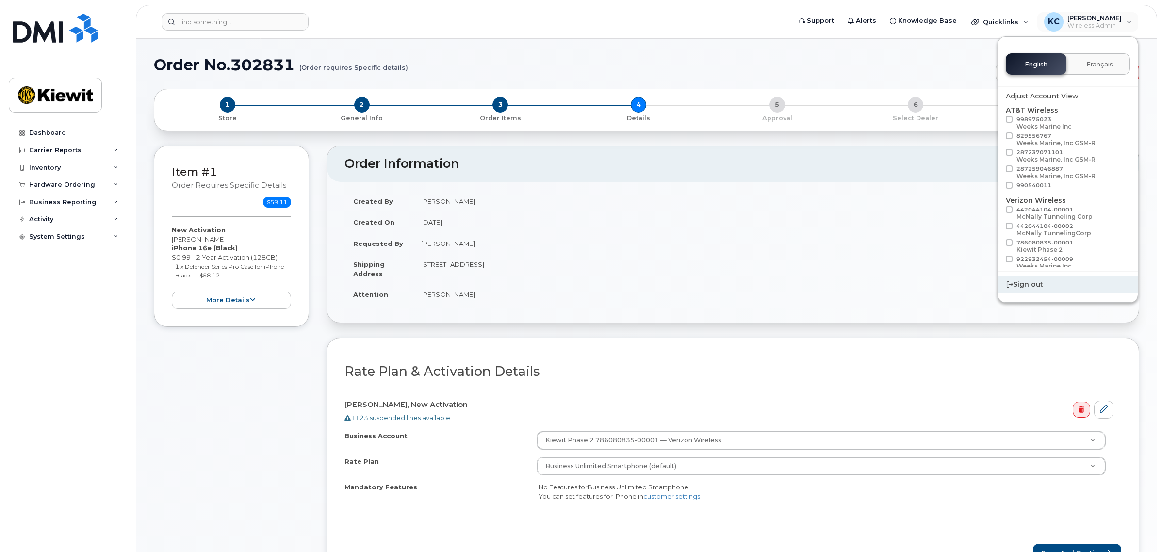
click at [1036, 282] on div "Sign out" at bounding box center [1068, 285] width 140 height 18
